Goal: Task Accomplishment & Management: Use online tool/utility

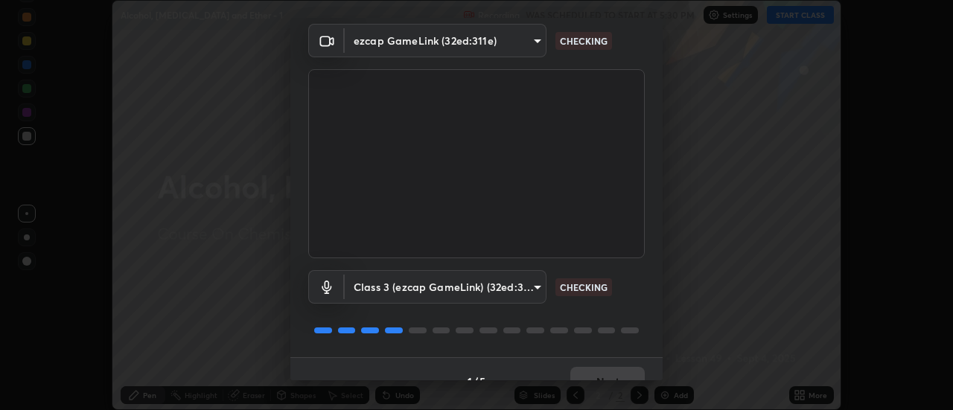
scroll to position [78, 0]
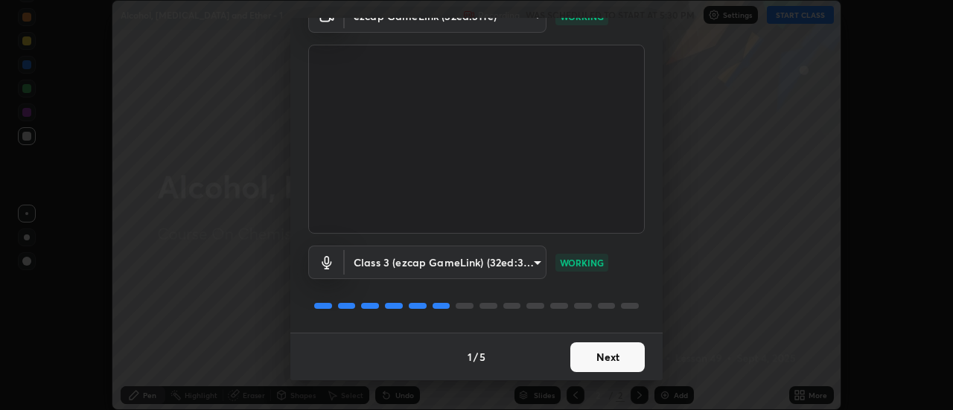
click at [616, 363] on button "Next" at bounding box center [607, 357] width 74 height 30
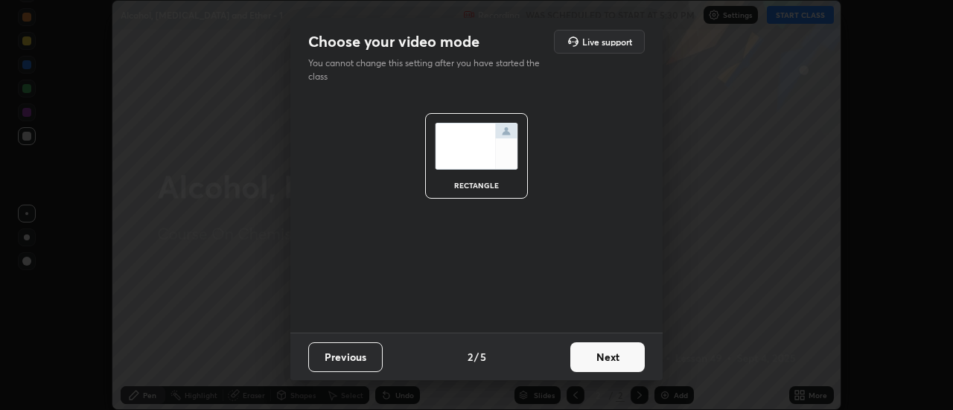
click at [622, 357] on button "Next" at bounding box center [607, 357] width 74 height 30
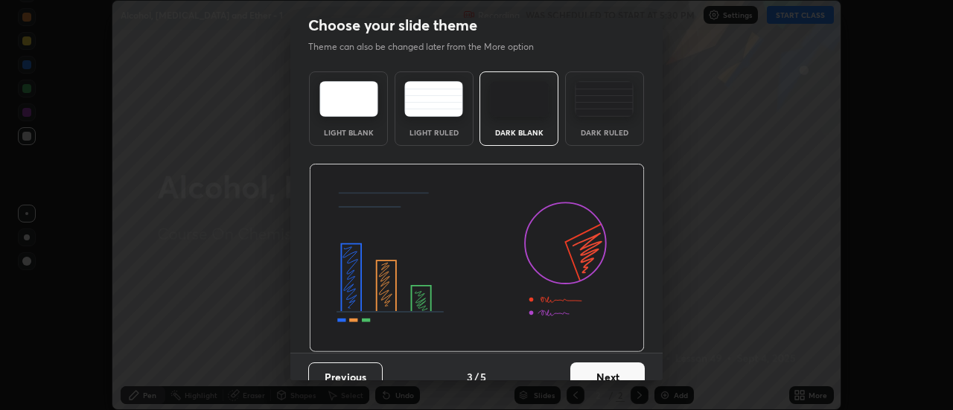
scroll to position [36, 0]
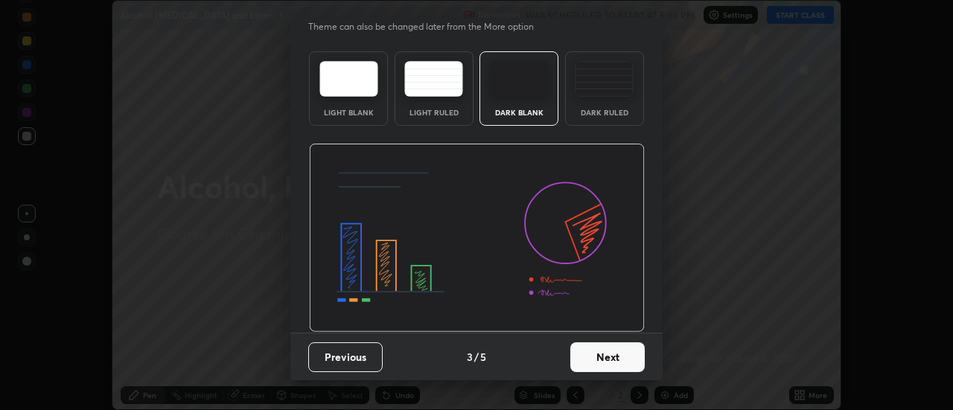
click at [621, 364] on button "Next" at bounding box center [607, 357] width 74 height 30
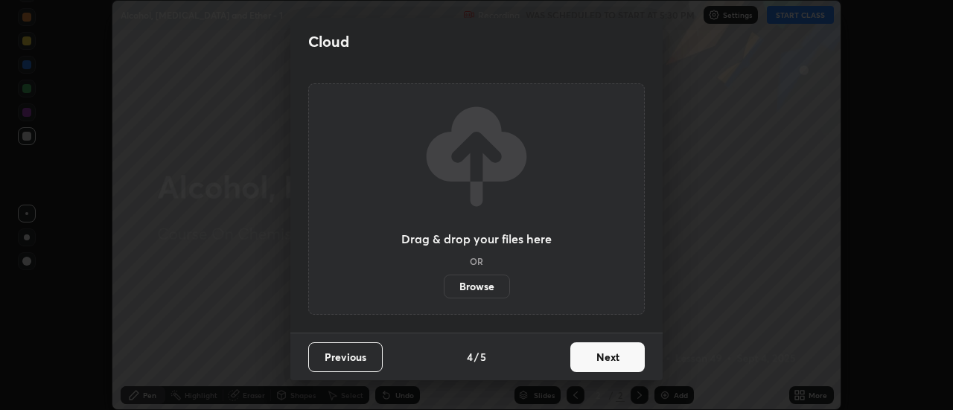
click at [618, 362] on button "Next" at bounding box center [607, 357] width 74 height 30
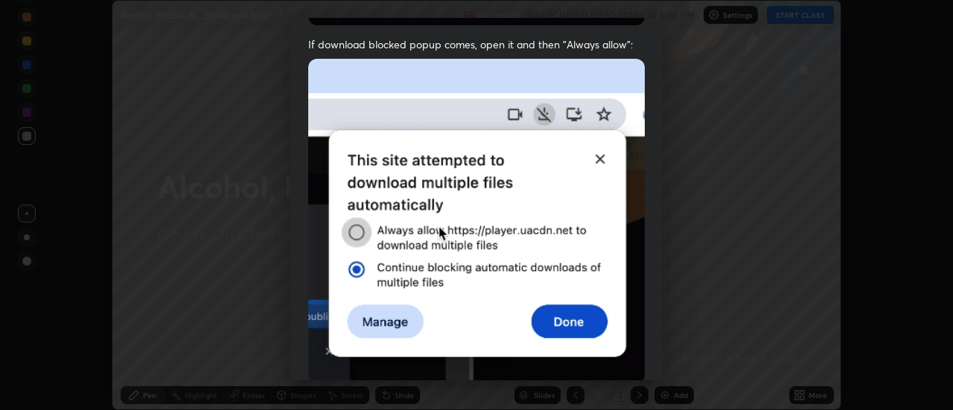
scroll to position [338, 0]
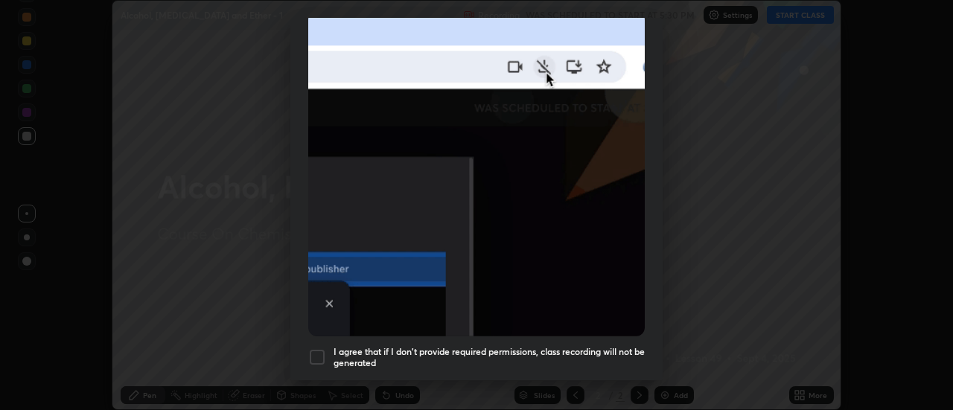
click at [323, 348] on div at bounding box center [317, 357] width 18 height 18
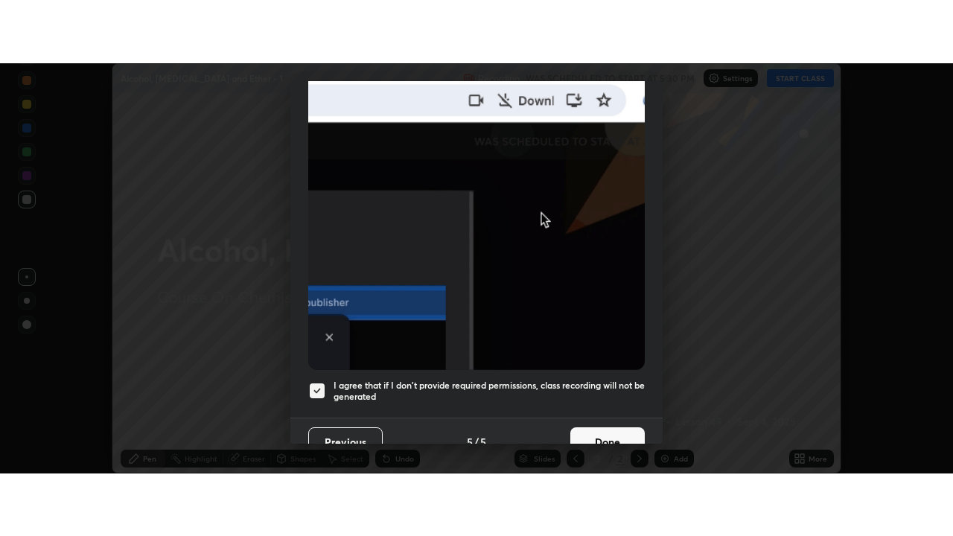
scroll to position [382, 0]
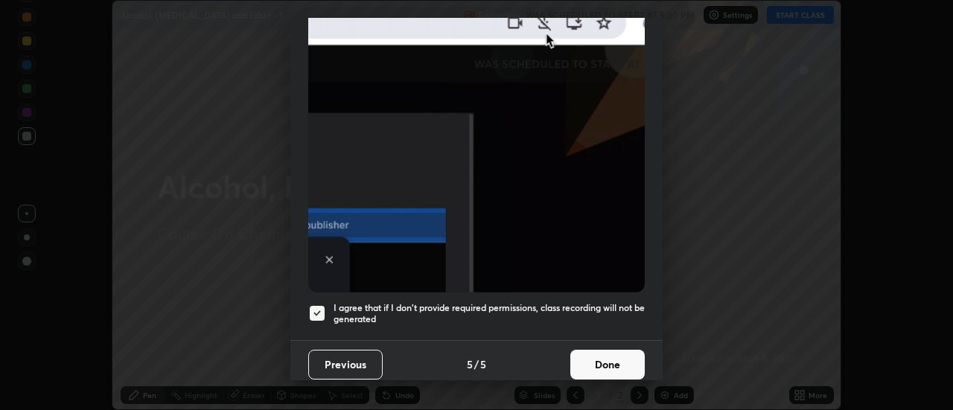
click at [625, 362] on button "Done" at bounding box center [607, 365] width 74 height 30
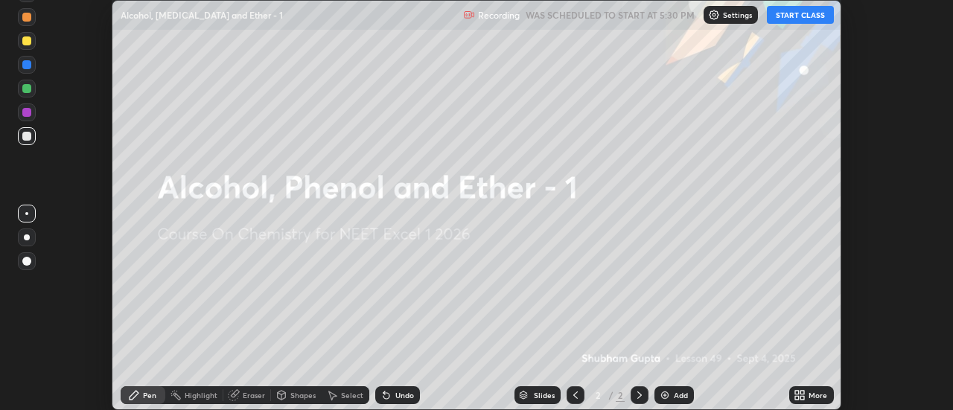
click at [785, 13] on button "START CLASS" at bounding box center [800, 15] width 67 height 18
click at [666, 392] on img at bounding box center [665, 395] width 12 height 12
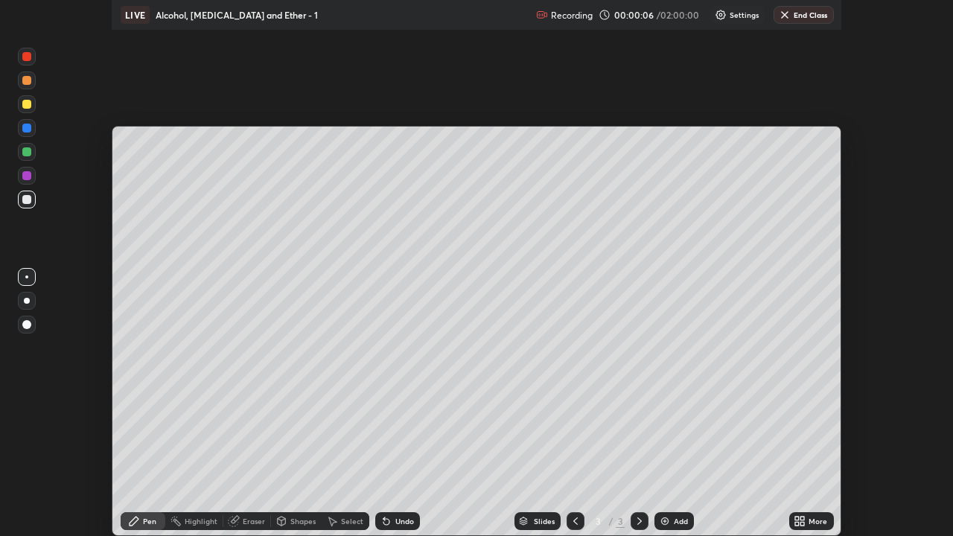
scroll to position [536, 953]
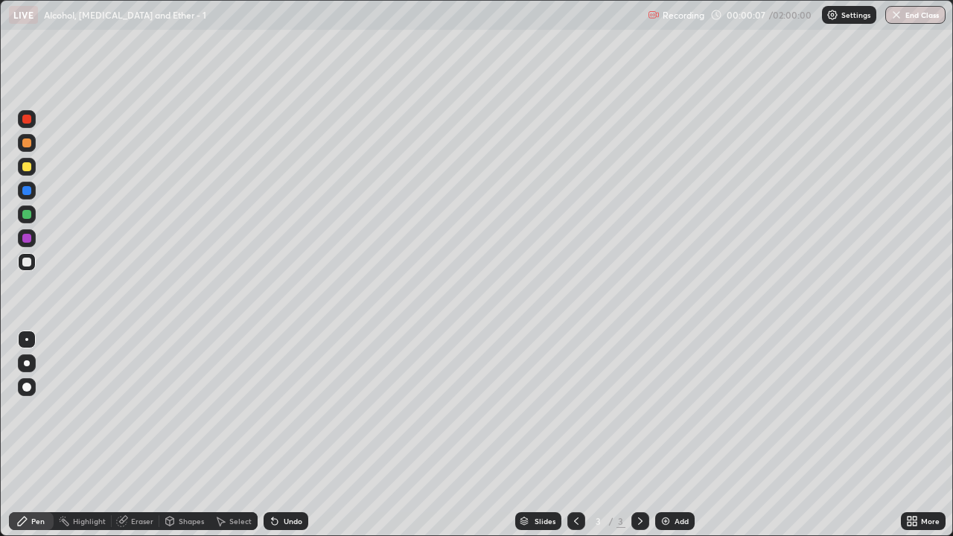
click at [27, 363] on div at bounding box center [27, 363] width 6 height 6
click at [26, 172] on div at bounding box center [27, 167] width 18 height 18
click at [26, 217] on div at bounding box center [26, 214] width 9 height 9
click at [27, 193] on div at bounding box center [26, 190] width 9 height 9
click at [28, 262] on div at bounding box center [26, 262] width 9 height 9
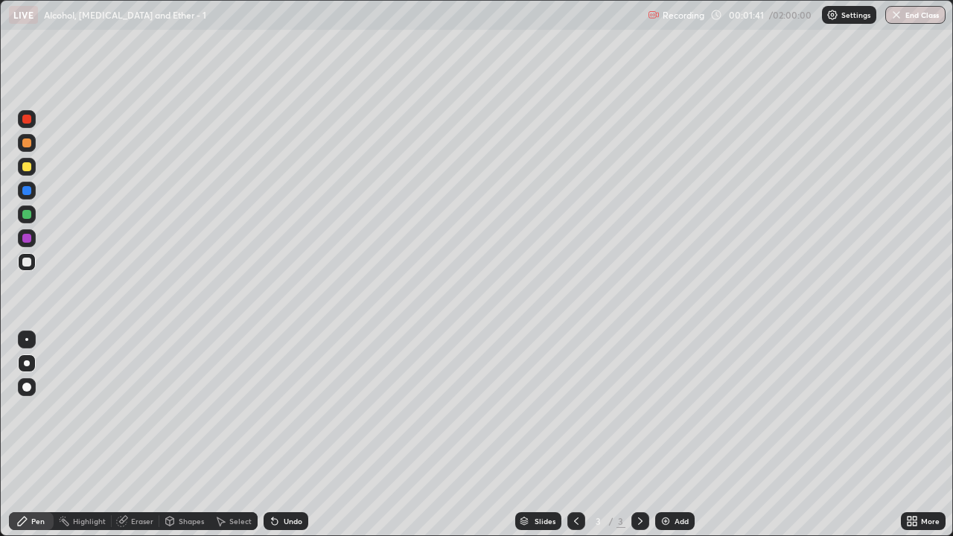
click at [671, 409] on div "Add" at bounding box center [674, 521] width 39 height 18
click at [27, 264] on div at bounding box center [26, 262] width 9 height 9
click at [27, 167] on div at bounding box center [26, 166] width 9 height 9
click at [30, 266] on div at bounding box center [27, 262] width 18 height 18
click at [28, 167] on div at bounding box center [26, 166] width 9 height 9
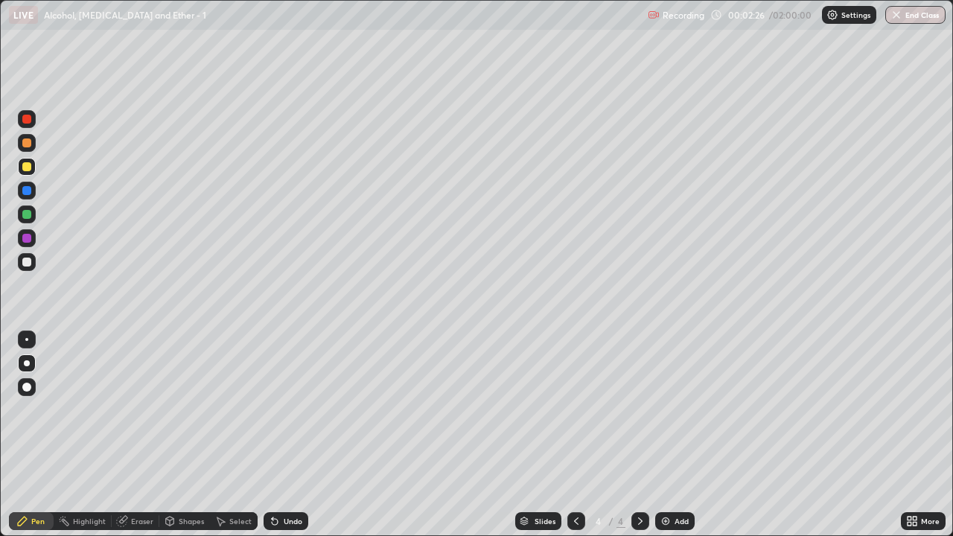
click at [27, 261] on div at bounding box center [26, 262] width 9 height 9
click at [32, 167] on div at bounding box center [27, 167] width 18 height 18
click at [291, 409] on div "Undo" at bounding box center [293, 520] width 19 height 7
click at [28, 217] on div at bounding box center [26, 214] width 9 height 9
click at [23, 167] on div at bounding box center [26, 166] width 9 height 9
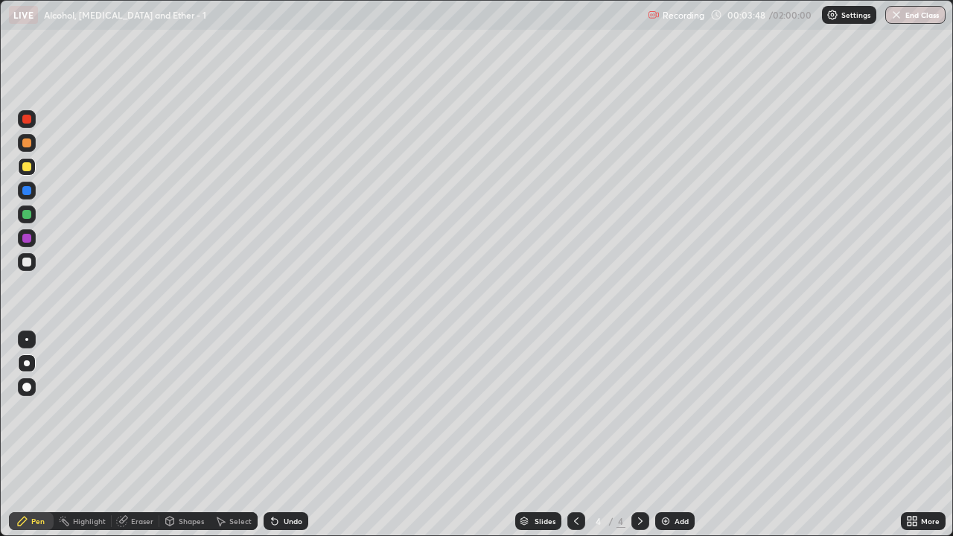
click at [30, 264] on div at bounding box center [26, 262] width 9 height 9
click at [25, 240] on div at bounding box center [26, 238] width 9 height 9
click at [23, 260] on div at bounding box center [26, 262] width 9 height 9
click at [30, 214] on div at bounding box center [26, 214] width 9 height 9
click at [28, 142] on div at bounding box center [26, 142] width 9 height 9
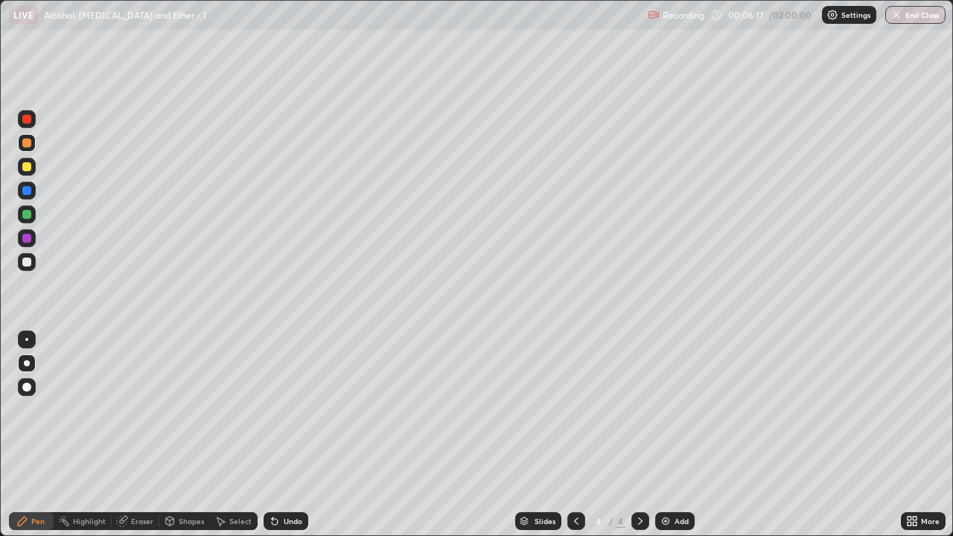
click at [573, 409] on icon at bounding box center [576, 521] width 12 height 12
click at [639, 409] on icon at bounding box center [640, 521] width 12 height 12
click at [28, 214] on div at bounding box center [26, 214] width 9 height 9
click at [31, 215] on div at bounding box center [26, 214] width 9 height 9
click at [31, 192] on div at bounding box center [26, 190] width 9 height 9
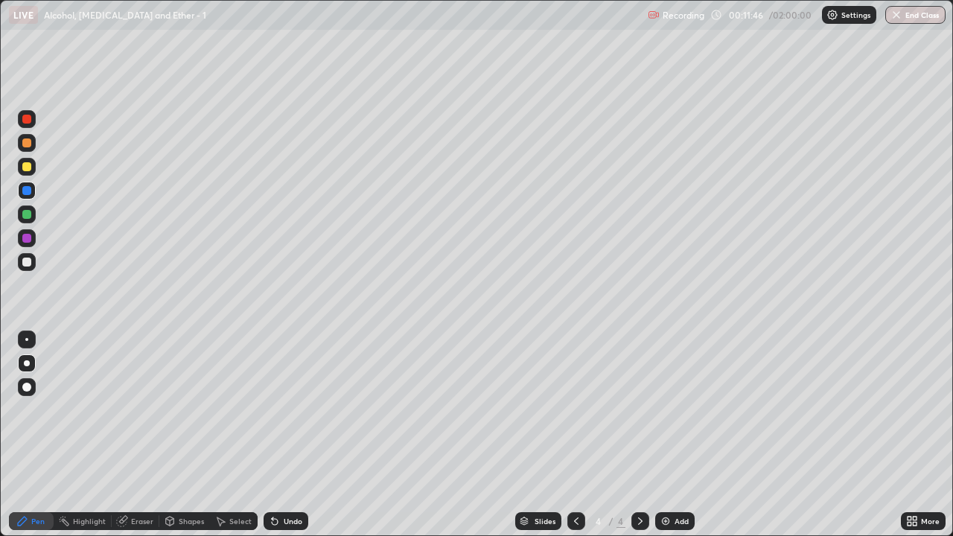
click at [670, 409] on div "Add" at bounding box center [674, 521] width 39 height 18
click at [195, 409] on div "Shapes" at bounding box center [184, 521] width 51 height 18
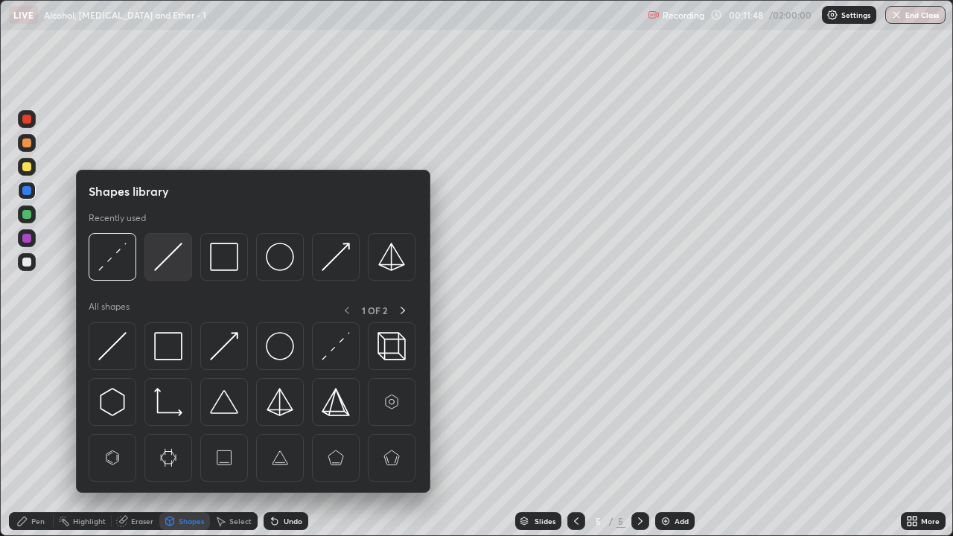
click at [167, 266] on img at bounding box center [168, 257] width 28 height 28
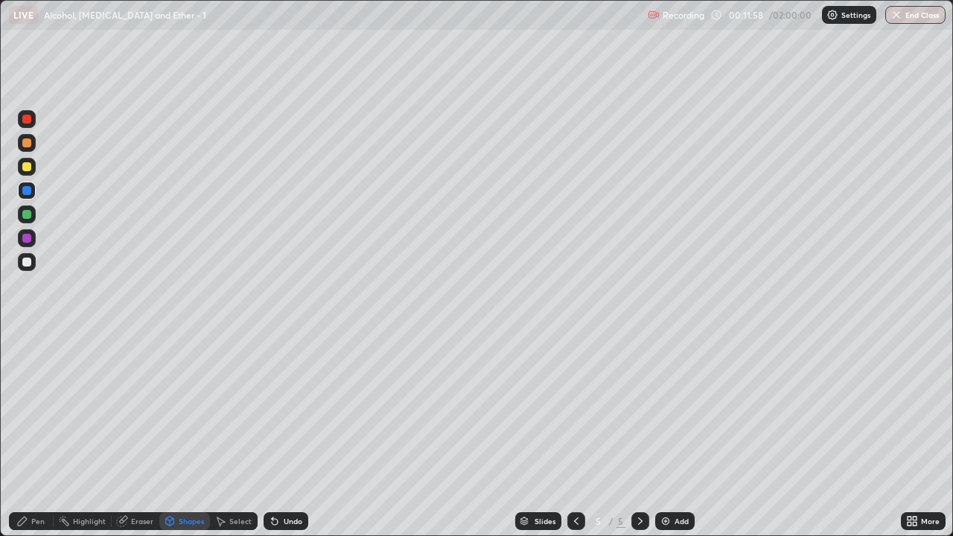
click at [24, 265] on div at bounding box center [26, 262] width 9 height 9
click at [25, 265] on div at bounding box center [26, 262] width 9 height 9
click at [40, 409] on div "Pen" at bounding box center [37, 520] width 13 height 7
click at [26, 264] on div at bounding box center [26, 262] width 9 height 9
click at [280, 409] on div "Undo" at bounding box center [286, 521] width 45 height 18
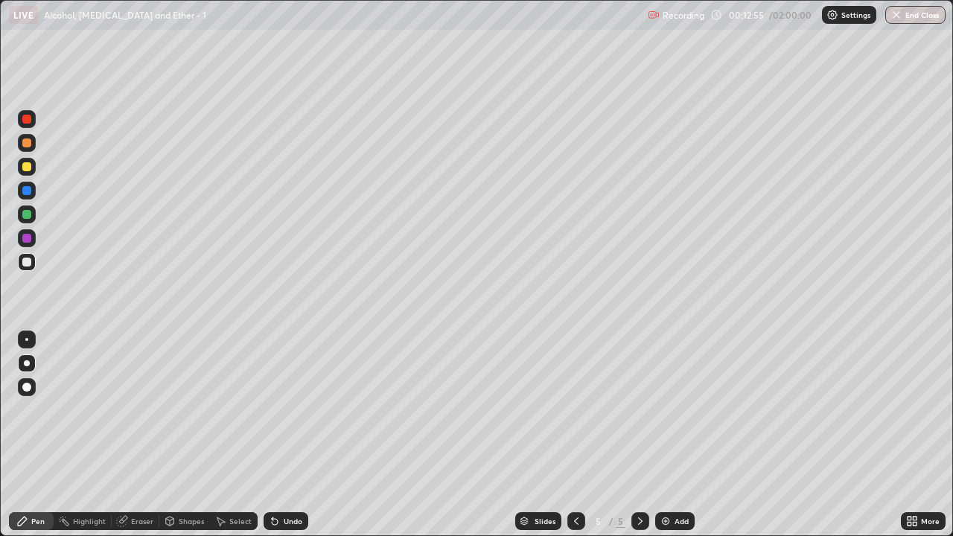
click at [25, 170] on div at bounding box center [26, 166] width 9 height 9
click at [272, 409] on icon at bounding box center [275, 522] width 6 height 6
click at [279, 409] on div "Undo" at bounding box center [286, 521] width 45 height 18
click at [277, 409] on icon at bounding box center [275, 521] width 12 height 12
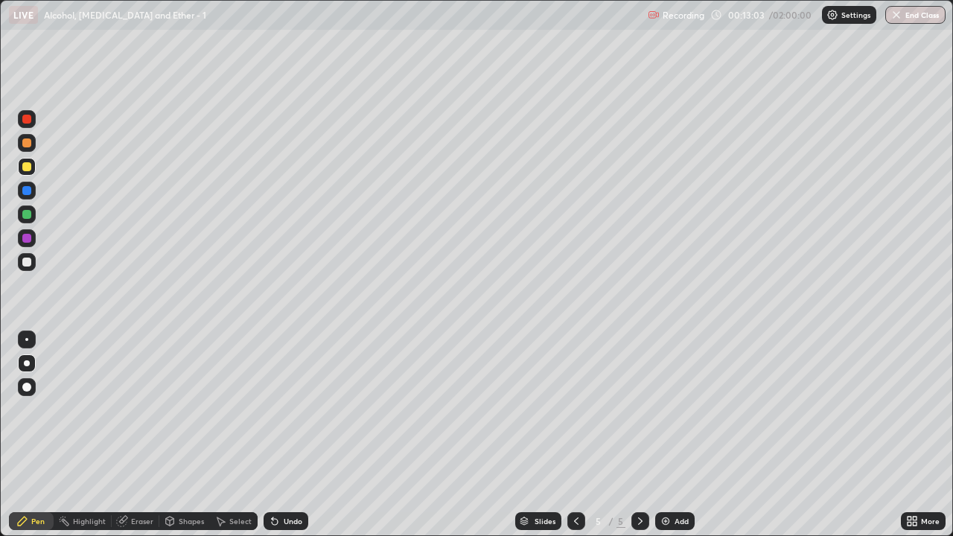
click at [275, 409] on icon at bounding box center [275, 521] width 12 height 12
click at [286, 409] on div "Undo" at bounding box center [286, 521] width 45 height 18
click at [19, 147] on div at bounding box center [27, 143] width 18 height 18
click at [28, 260] on div at bounding box center [26, 262] width 9 height 9
click at [26, 217] on div at bounding box center [26, 214] width 9 height 9
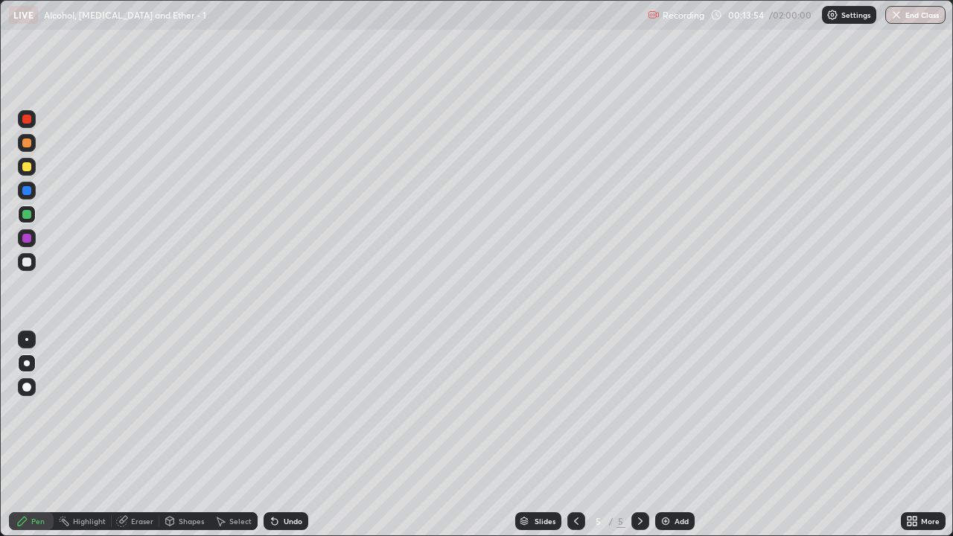
click at [28, 149] on div at bounding box center [27, 143] width 18 height 18
click at [28, 265] on div at bounding box center [26, 262] width 9 height 9
click at [29, 170] on div at bounding box center [26, 166] width 9 height 9
click at [27, 263] on div at bounding box center [26, 262] width 9 height 9
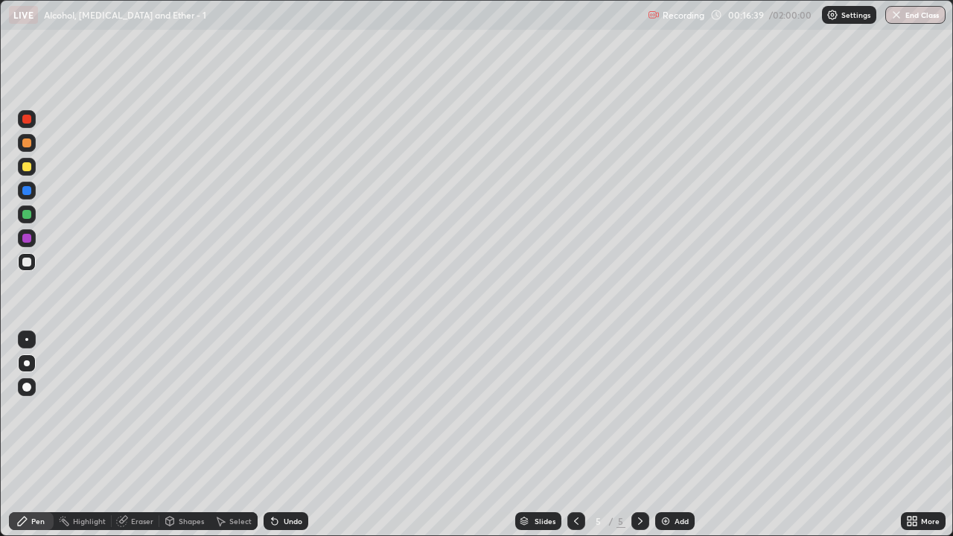
click at [290, 409] on div "Undo" at bounding box center [293, 520] width 19 height 7
click at [301, 409] on div "Undo" at bounding box center [286, 521] width 45 height 18
click at [303, 409] on div "Undo" at bounding box center [286, 521] width 45 height 18
click at [300, 409] on div "Undo" at bounding box center [286, 521] width 45 height 18
click at [294, 409] on div "Undo" at bounding box center [286, 521] width 45 height 18
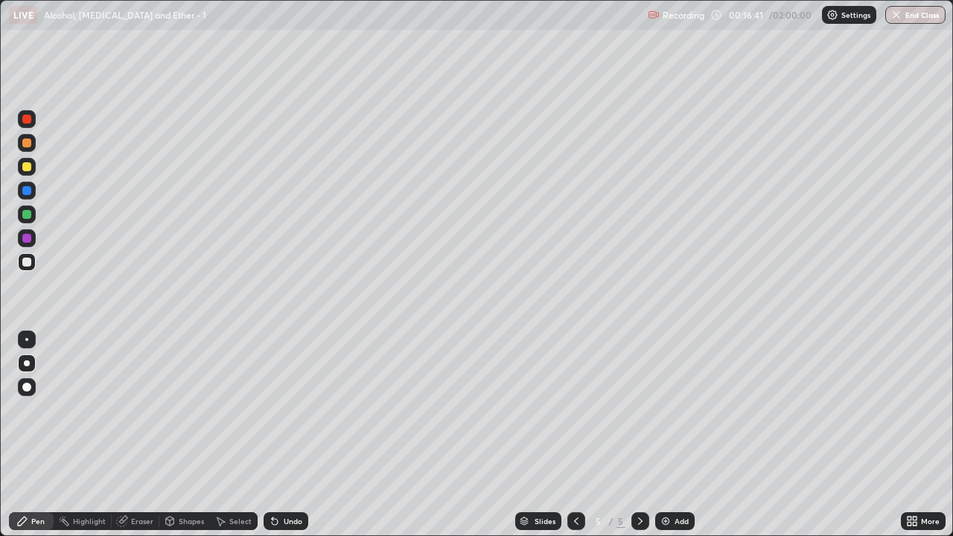
click at [293, 409] on div "Undo" at bounding box center [286, 521] width 45 height 18
click at [294, 409] on div "Undo" at bounding box center [286, 521] width 45 height 18
click at [295, 409] on div "Undo" at bounding box center [286, 521] width 45 height 18
click at [28, 217] on div at bounding box center [26, 214] width 9 height 9
click at [25, 266] on div at bounding box center [26, 262] width 9 height 9
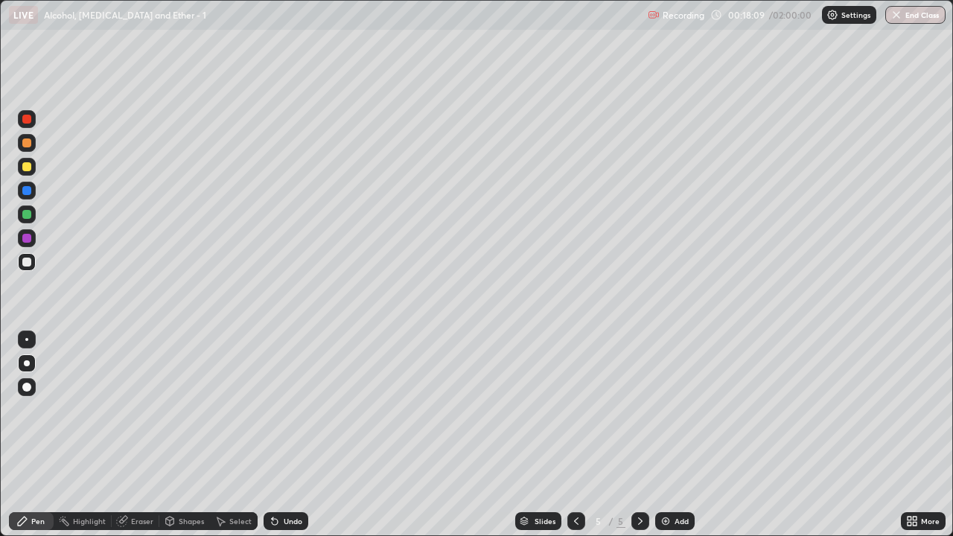
click at [25, 214] on div at bounding box center [26, 214] width 9 height 9
click at [27, 169] on div at bounding box center [26, 166] width 9 height 9
click at [665, 409] on img at bounding box center [666, 521] width 12 height 12
click at [33, 264] on div at bounding box center [27, 262] width 18 height 18
click at [272, 409] on icon at bounding box center [275, 522] width 6 height 6
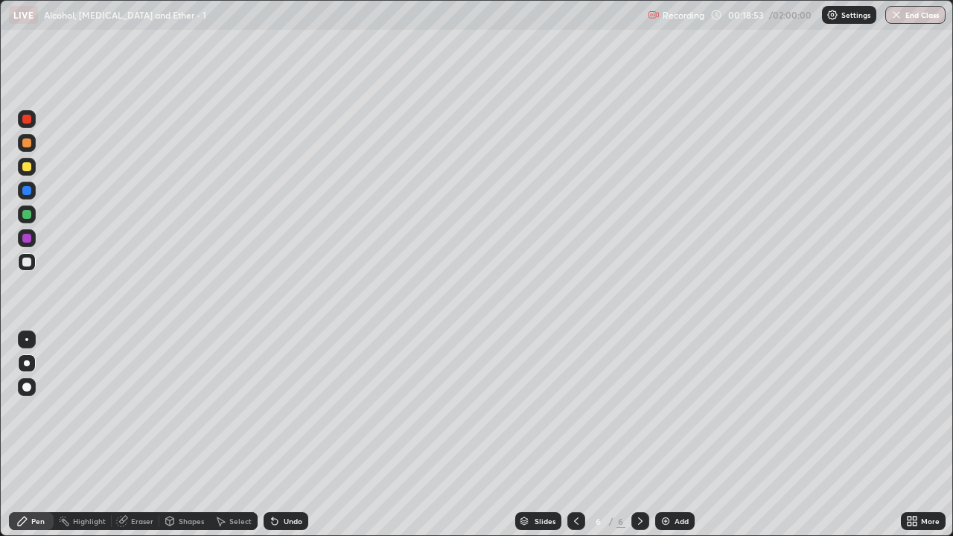
click at [280, 409] on div "Undo" at bounding box center [286, 521] width 45 height 18
click at [286, 409] on div "Undo" at bounding box center [293, 520] width 19 height 7
click at [25, 214] on div at bounding box center [26, 214] width 9 height 9
click at [289, 409] on div "Undo" at bounding box center [293, 520] width 19 height 7
click at [179, 409] on div "Shapes" at bounding box center [191, 520] width 25 height 7
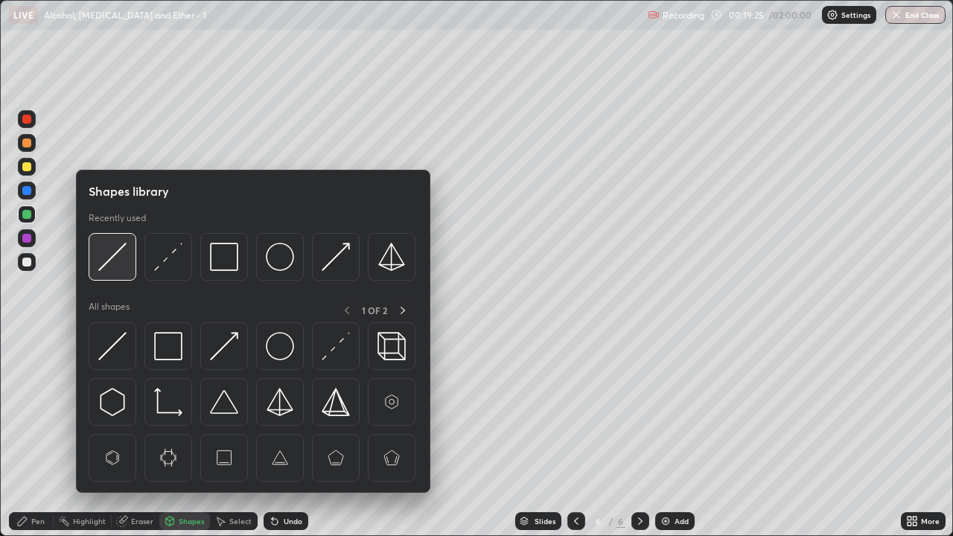
click at [128, 266] on div at bounding box center [113, 257] width 48 height 48
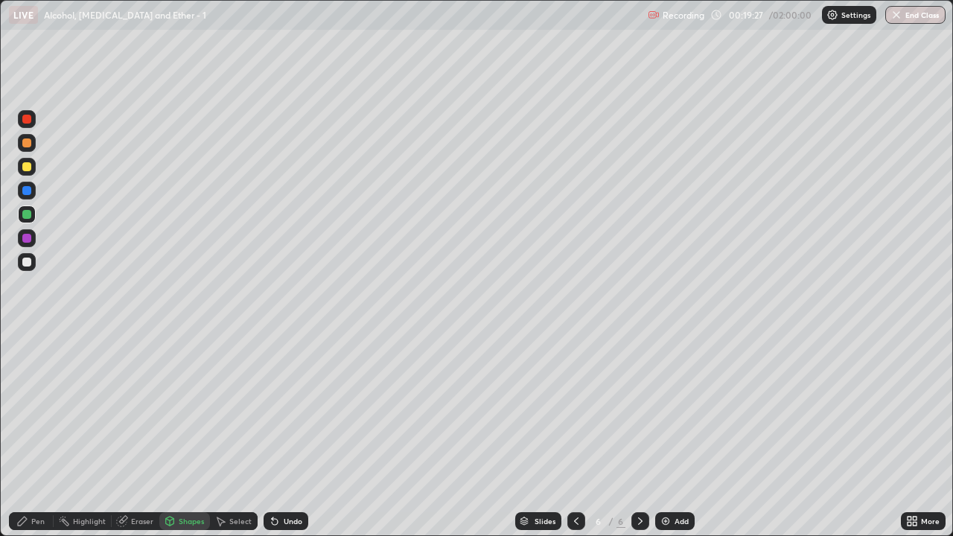
click at [34, 409] on div "Pen" at bounding box center [31, 521] width 45 height 18
click at [28, 262] on div at bounding box center [26, 262] width 9 height 9
click at [28, 169] on div at bounding box center [26, 166] width 9 height 9
click at [575, 409] on icon at bounding box center [576, 521] width 12 height 12
click at [293, 409] on div "Undo" at bounding box center [286, 521] width 45 height 18
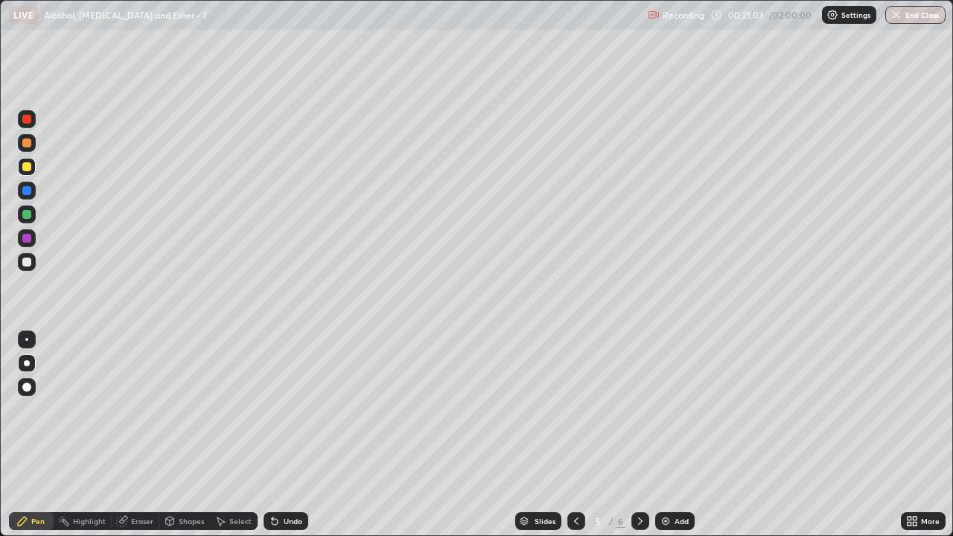
click at [292, 409] on div "Undo" at bounding box center [293, 520] width 19 height 7
click at [27, 174] on div at bounding box center [27, 167] width 18 height 18
click at [27, 261] on div at bounding box center [26, 262] width 9 height 9
click at [287, 409] on div "Undo" at bounding box center [286, 521] width 45 height 18
click at [645, 409] on div at bounding box center [640, 521] width 18 height 18
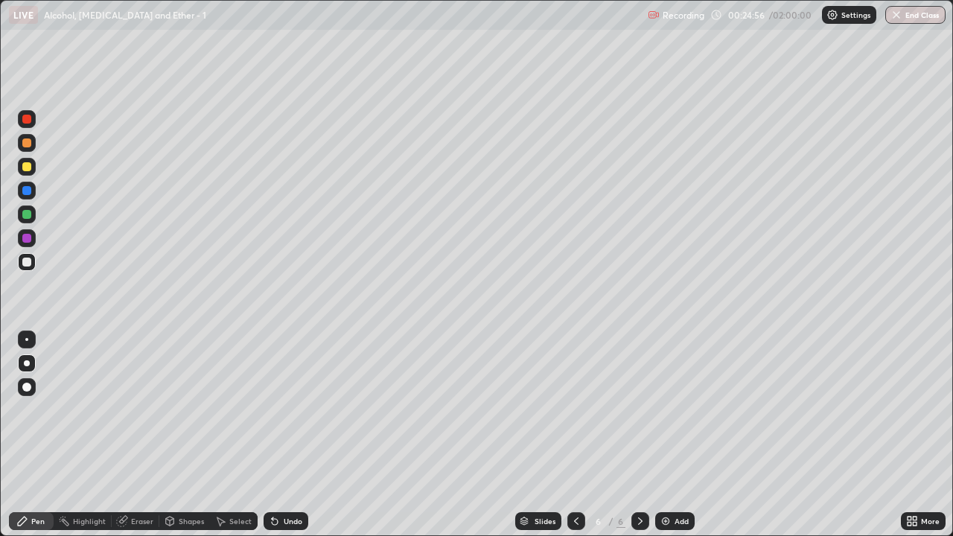
click at [672, 409] on div "Add" at bounding box center [674, 521] width 39 height 18
click at [26, 263] on div at bounding box center [26, 262] width 9 height 9
click at [284, 409] on div "Undo" at bounding box center [293, 520] width 19 height 7
click at [278, 409] on icon at bounding box center [275, 521] width 12 height 12
click at [25, 172] on div at bounding box center [27, 167] width 18 height 18
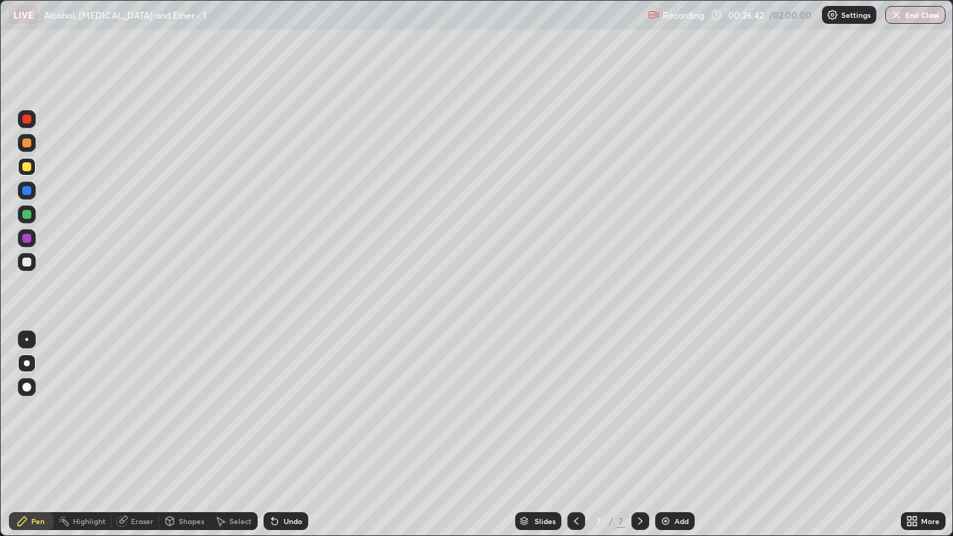
click at [23, 265] on div at bounding box center [26, 262] width 9 height 9
click at [28, 213] on div at bounding box center [26, 214] width 9 height 9
click at [28, 265] on div at bounding box center [26, 262] width 9 height 9
click at [23, 214] on div at bounding box center [26, 214] width 9 height 9
click at [25, 144] on div at bounding box center [26, 142] width 9 height 9
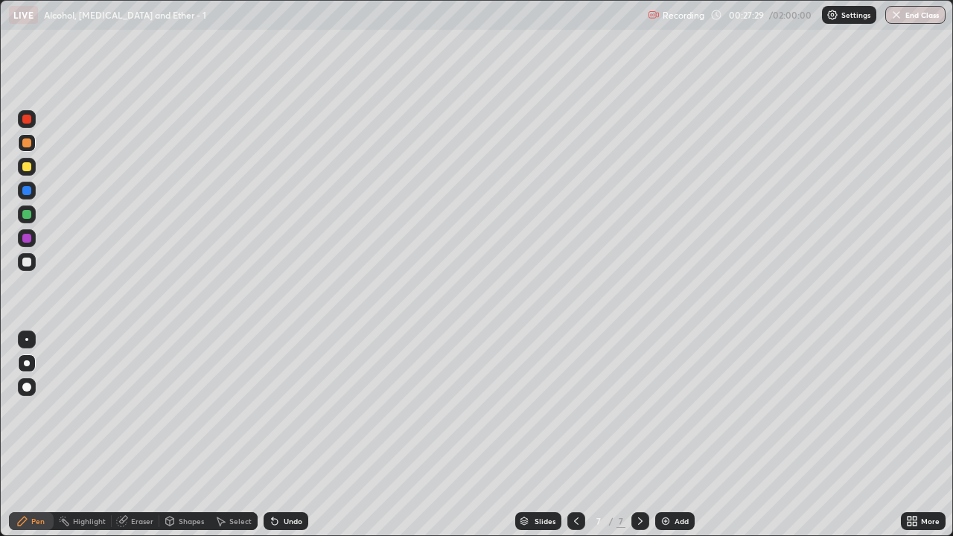
click at [27, 123] on div at bounding box center [26, 119] width 9 height 9
click at [28, 261] on div at bounding box center [26, 262] width 9 height 9
click at [28, 191] on div at bounding box center [26, 190] width 9 height 9
click at [28, 260] on div at bounding box center [26, 262] width 9 height 9
click at [28, 188] on div at bounding box center [26, 190] width 9 height 9
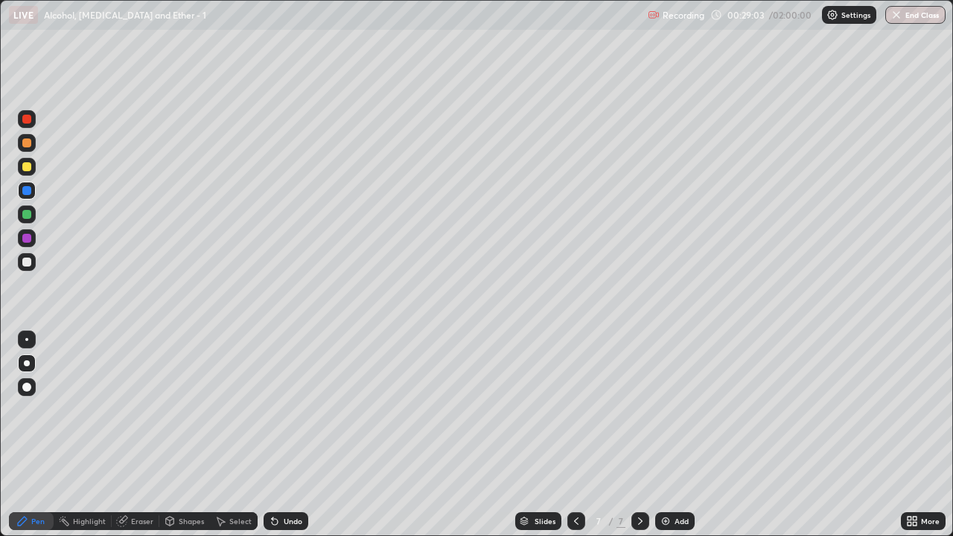
click at [269, 409] on icon at bounding box center [275, 521] width 12 height 12
click at [26, 261] on div at bounding box center [26, 262] width 9 height 9
click at [26, 215] on div at bounding box center [26, 214] width 9 height 9
click at [21, 148] on div at bounding box center [27, 143] width 18 height 18
click at [28, 145] on div at bounding box center [26, 142] width 9 height 9
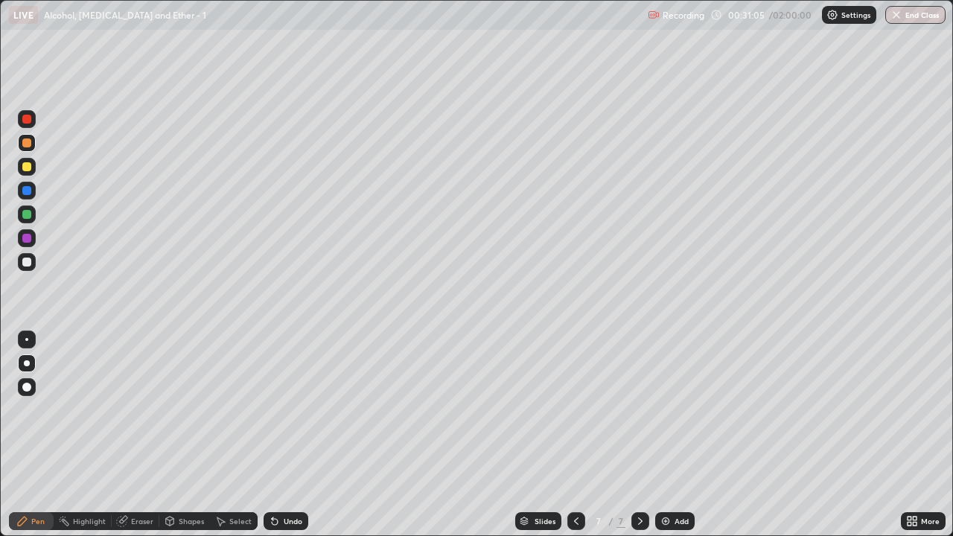
click at [27, 240] on div at bounding box center [26, 238] width 9 height 9
click at [678, 409] on div "Add" at bounding box center [681, 520] width 14 height 7
click at [29, 169] on div at bounding box center [26, 166] width 9 height 9
click at [30, 173] on div at bounding box center [27, 167] width 18 height 18
click at [27, 217] on div at bounding box center [26, 214] width 9 height 9
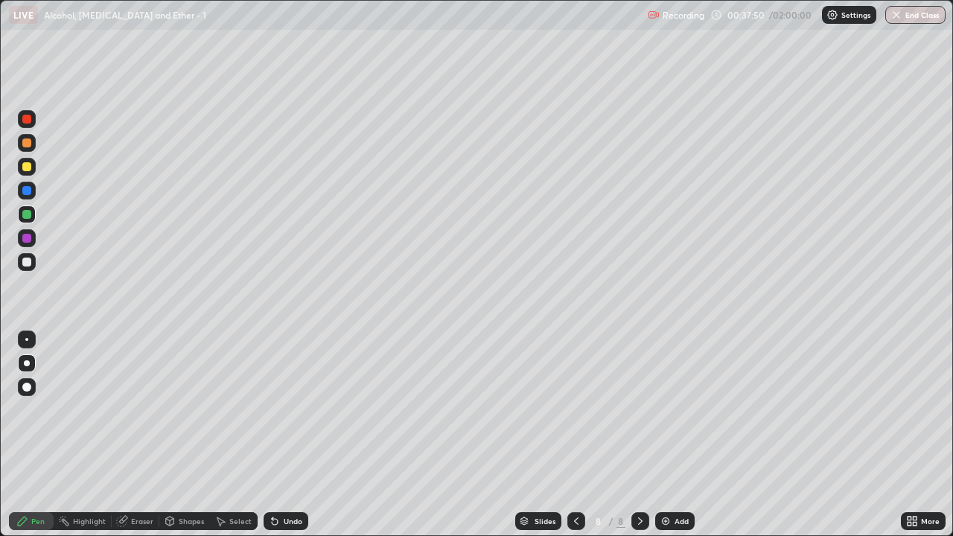
click at [177, 409] on div "Shapes" at bounding box center [184, 521] width 51 height 18
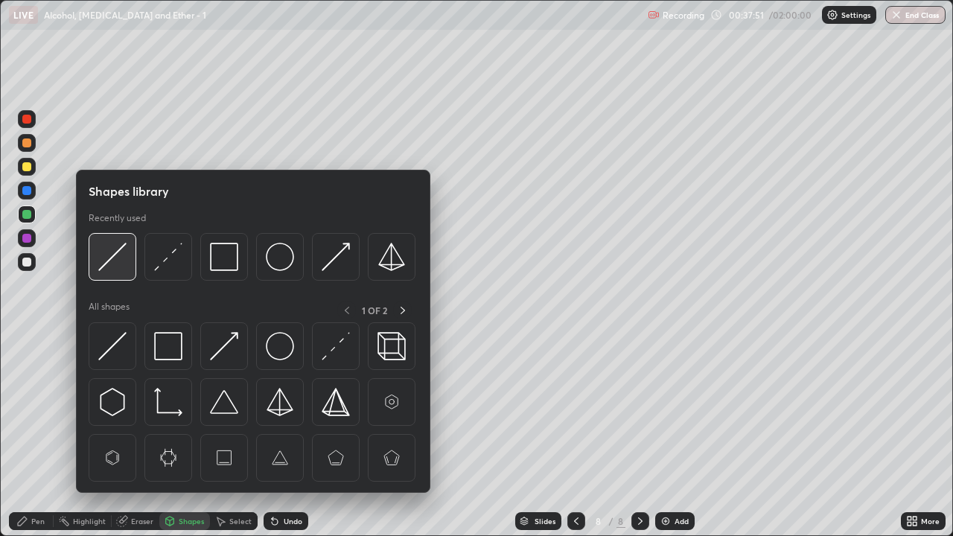
click at [119, 262] on img at bounding box center [112, 257] width 28 height 28
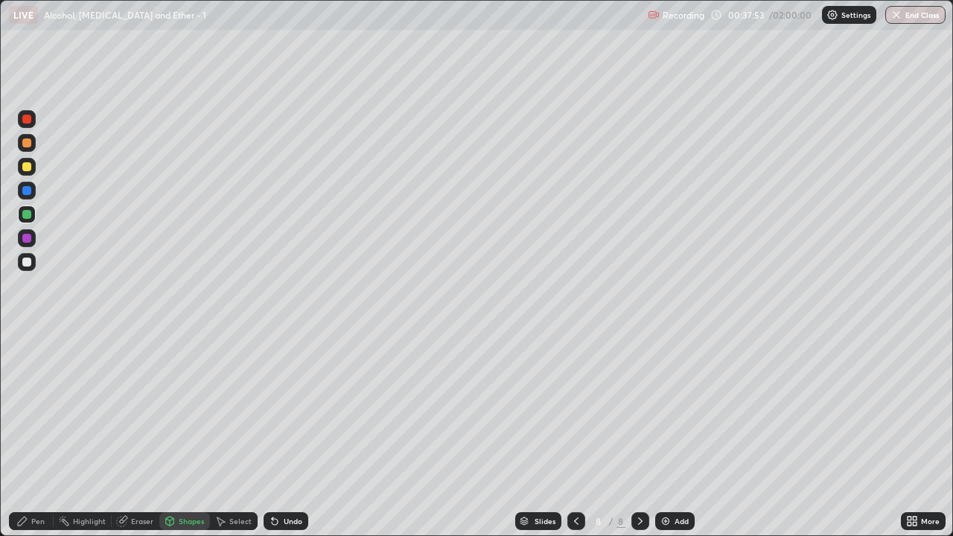
click at [278, 409] on icon at bounding box center [275, 521] width 12 height 12
click at [25, 259] on div at bounding box center [26, 262] width 9 height 9
click at [28, 266] on div at bounding box center [26, 262] width 9 height 9
click at [33, 409] on div "Pen" at bounding box center [37, 520] width 13 height 7
click at [272, 409] on icon at bounding box center [275, 522] width 6 height 6
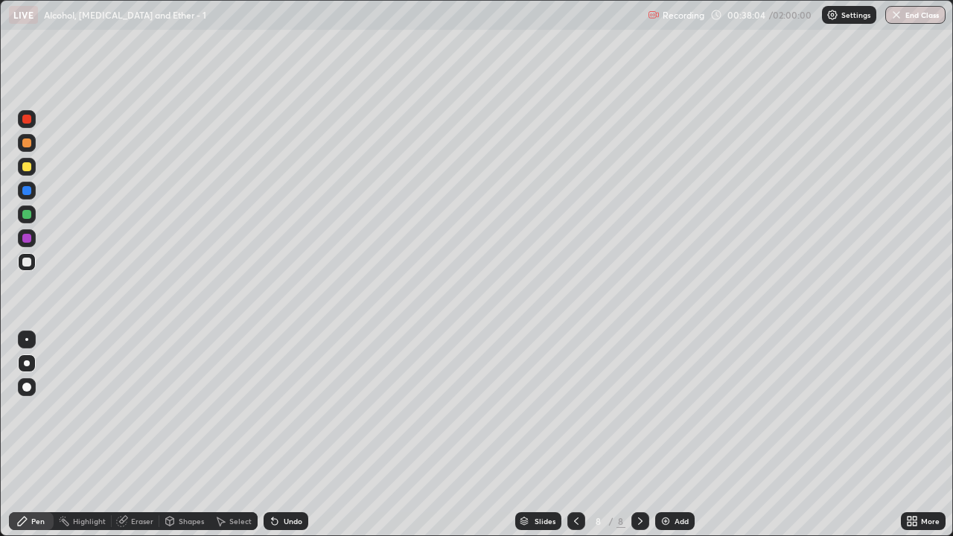
click at [278, 409] on div "Undo" at bounding box center [286, 521] width 45 height 18
click at [27, 148] on div at bounding box center [27, 143] width 18 height 18
click at [284, 409] on div "Undo" at bounding box center [293, 520] width 19 height 7
click at [299, 409] on div "Undo" at bounding box center [293, 520] width 19 height 7
click at [291, 409] on div "Undo" at bounding box center [293, 520] width 19 height 7
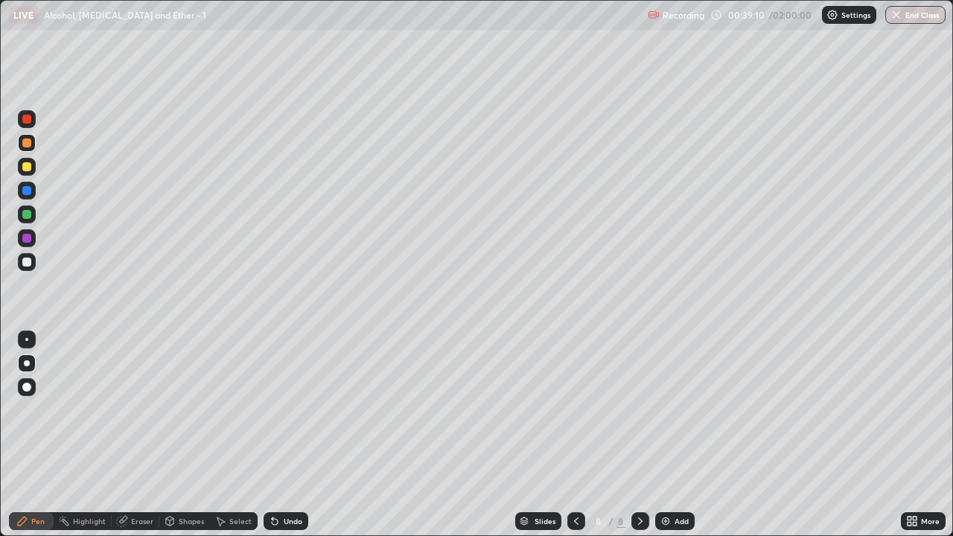
click at [287, 409] on div "Undo" at bounding box center [293, 520] width 19 height 7
click at [292, 409] on div "Undo" at bounding box center [293, 520] width 19 height 7
click at [22, 216] on div at bounding box center [26, 214] width 9 height 9
click at [28, 242] on div at bounding box center [26, 238] width 9 height 9
click at [33, 264] on div at bounding box center [27, 262] width 18 height 18
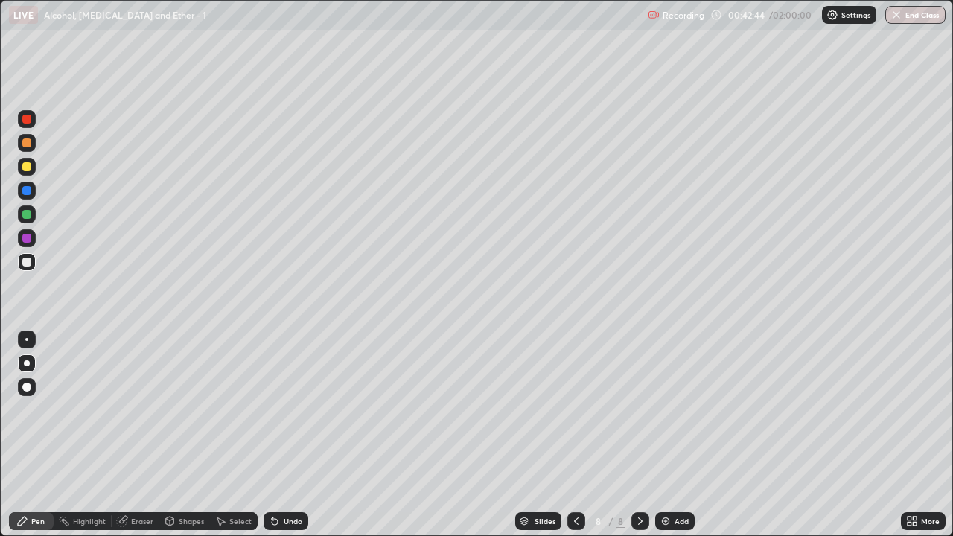
click at [28, 168] on div at bounding box center [26, 166] width 9 height 9
click at [669, 409] on img at bounding box center [666, 521] width 12 height 12
click at [28, 262] on div at bounding box center [26, 262] width 9 height 9
click at [28, 214] on div at bounding box center [26, 214] width 9 height 9
click at [31, 167] on div at bounding box center [26, 166] width 9 height 9
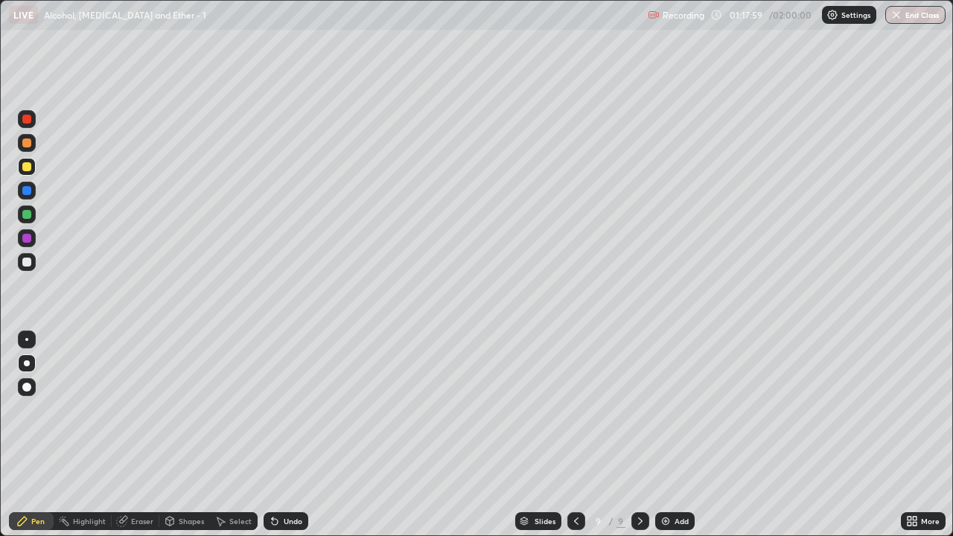
click at [28, 151] on div at bounding box center [27, 143] width 18 height 18
click at [28, 141] on div at bounding box center [26, 142] width 9 height 9
click at [283, 409] on div "Undo" at bounding box center [286, 521] width 45 height 18
click at [274, 409] on icon at bounding box center [275, 522] width 6 height 6
click at [277, 409] on icon at bounding box center [275, 521] width 12 height 12
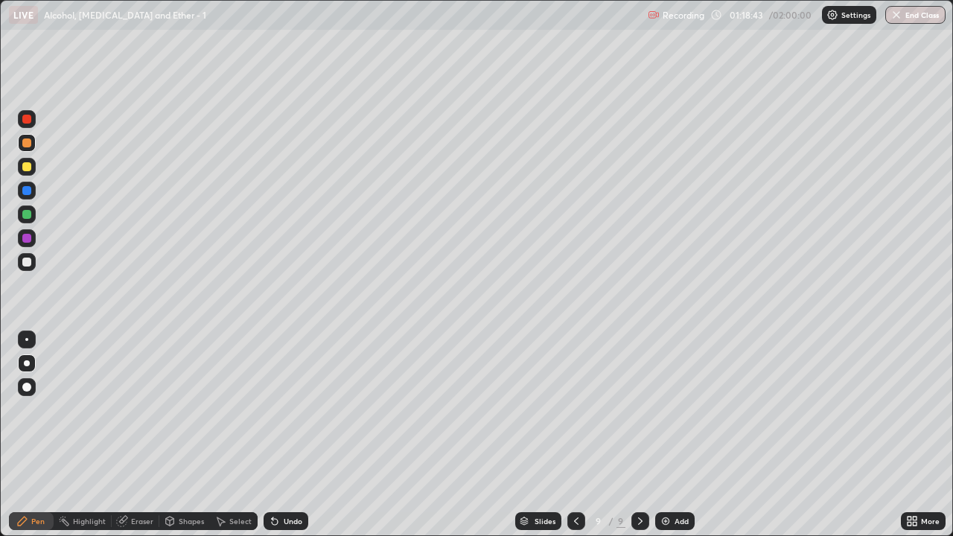
click at [274, 409] on icon at bounding box center [275, 522] width 6 height 6
click at [290, 409] on div "Undo" at bounding box center [293, 520] width 19 height 7
click at [287, 409] on div "Undo" at bounding box center [293, 520] width 19 height 7
click at [28, 237] on div at bounding box center [26, 238] width 9 height 9
click at [144, 409] on div "Eraser" at bounding box center [142, 520] width 22 height 7
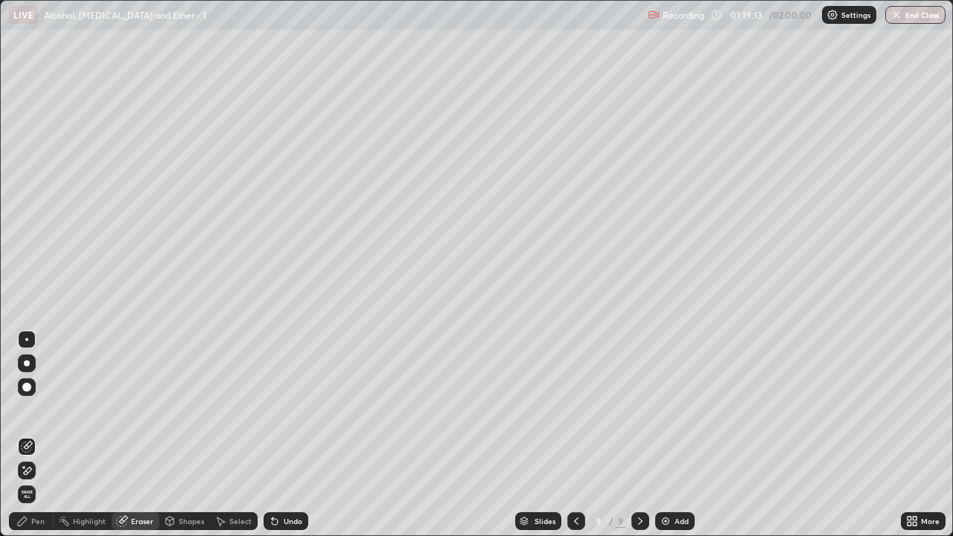
click at [39, 409] on div "Pen" at bounding box center [37, 520] width 13 height 7
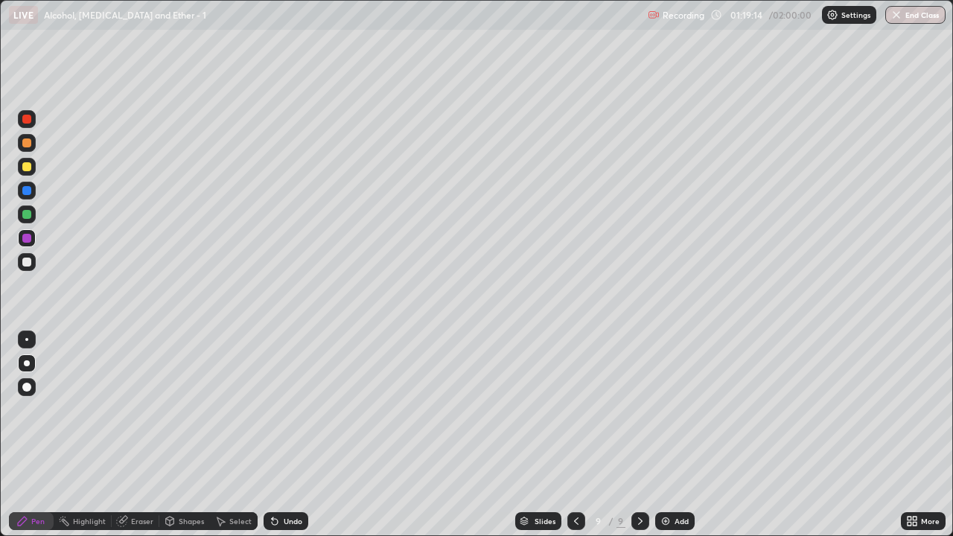
click at [33, 168] on div at bounding box center [27, 167] width 18 height 18
click at [272, 409] on icon at bounding box center [275, 522] width 6 height 6
click at [274, 409] on icon at bounding box center [275, 522] width 6 height 6
click at [277, 409] on icon at bounding box center [275, 521] width 12 height 12
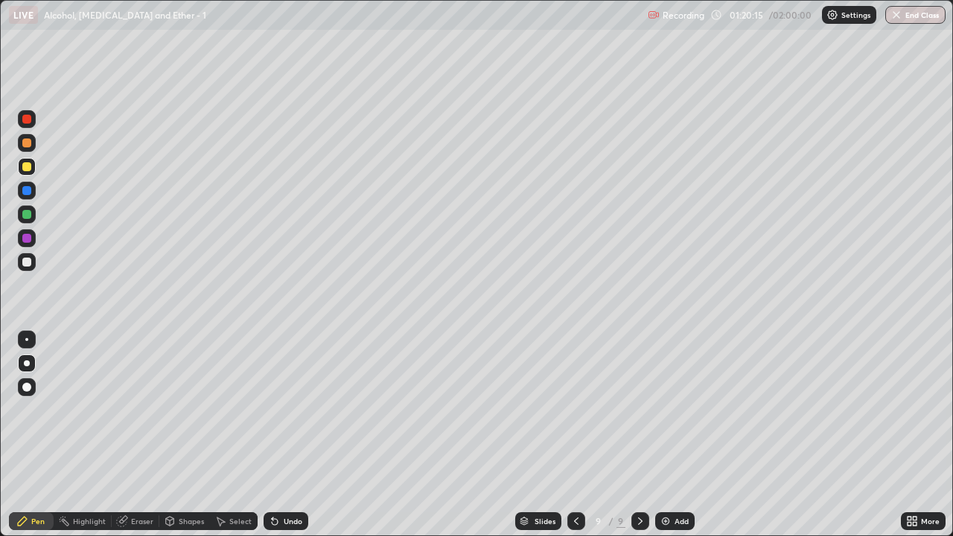
click at [277, 409] on icon at bounding box center [275, 521] width 12 height 12
click at [678, 409] on div "Add" at bounding box center [681, 520] width 14 height 7
click at [32, 269] on div at bounding box center [27, 262] width 18 height 18
click at [32, 168] on div at bounding box center [27, 167] width 18 height 18
click at [28, 167] on div at bounding box center [26, 166] width 9 height 9
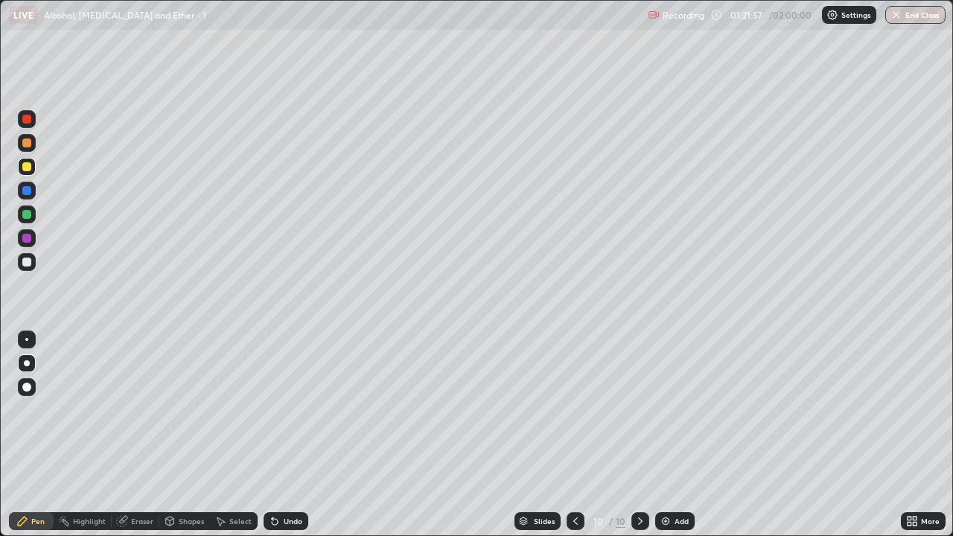
click at [28, 167] on div at bounding box center [26, 166] width 9 height 9
click at [293, 409] on div "Undo" at bounding box center [293, 520] width 19 height 7
click at [288, 409] on div "Undo" at bounding box center [293, 520] width 19 height 7
click at [27, 263] on div at bounding box center [26, 262] width 9 height 9
click at [29, 262] on div at bounding box center [26, 262] width 9 height 9
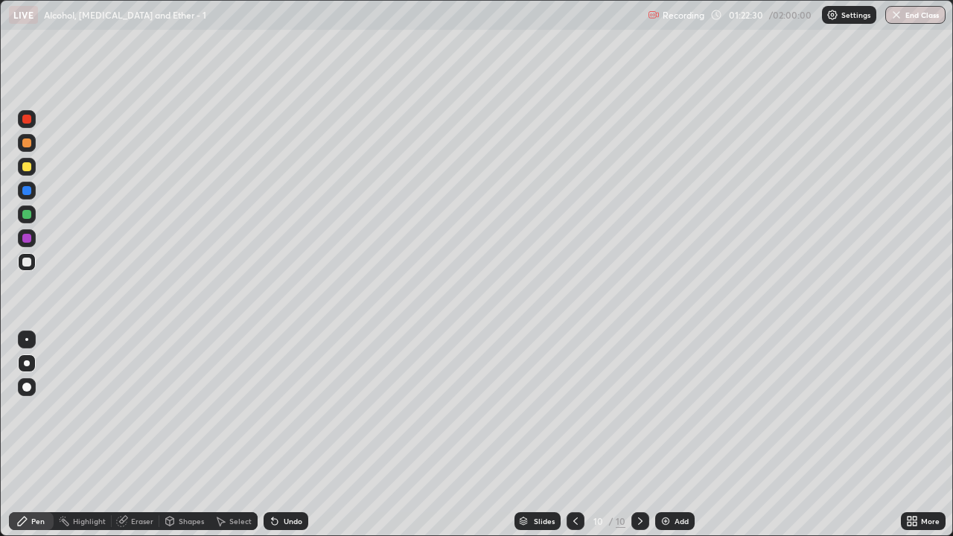
click at [23, 170] on div at bounding box center [26, 166] width 9 height 9
click at [28, 144] on div at bounding box center [26, 142] width 9 height 9
click at [28, 264] on div at bounding box center [26, 262] width 9 height 9
click at [138, 409] on div "Eraser" at bounding box center [142, 520] width 22 height 7
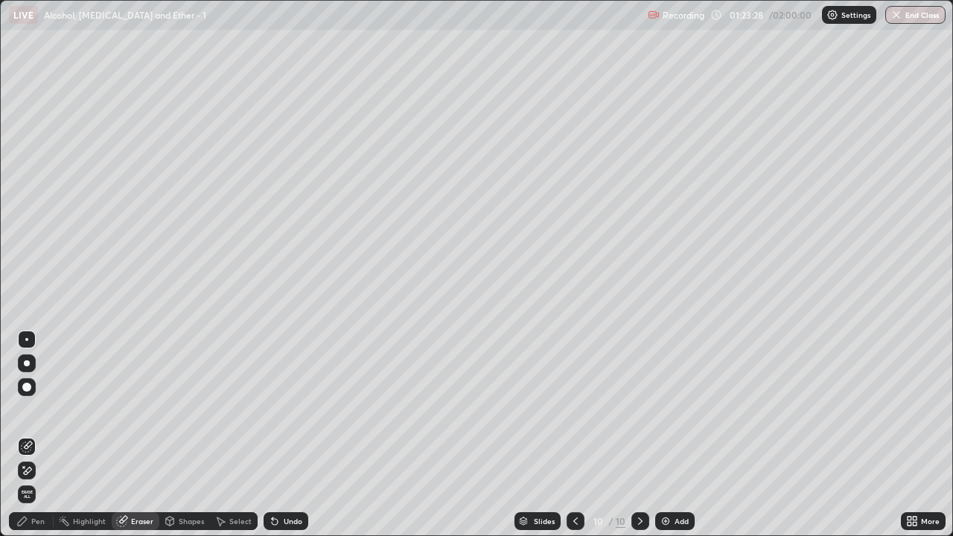
click at [30, 409] on icon at bounding box center [27, 447] width 12 height 12
click at [33, 409] on div "Pen" at bounding box center [31, 521] width 45 height 18
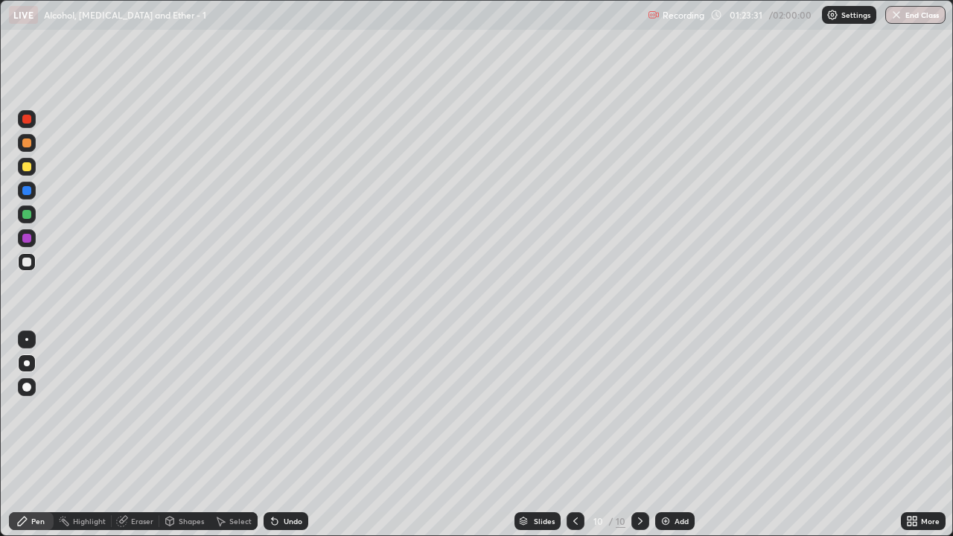
click at [24, 168] on div at bounding box center [26, 166] width 9 height 9
click at [671, 409] on div "Add" at bounding box center [674, 521] width 39 height 18
click at [28, 263] on div at bounding box center [26, 262] width 9 height 9
click at [25, 169] on div at bounding box center [26, 166] width 9 height 9
click at [28, 262] on div at bounding box center [26, 262] width 9 height 9
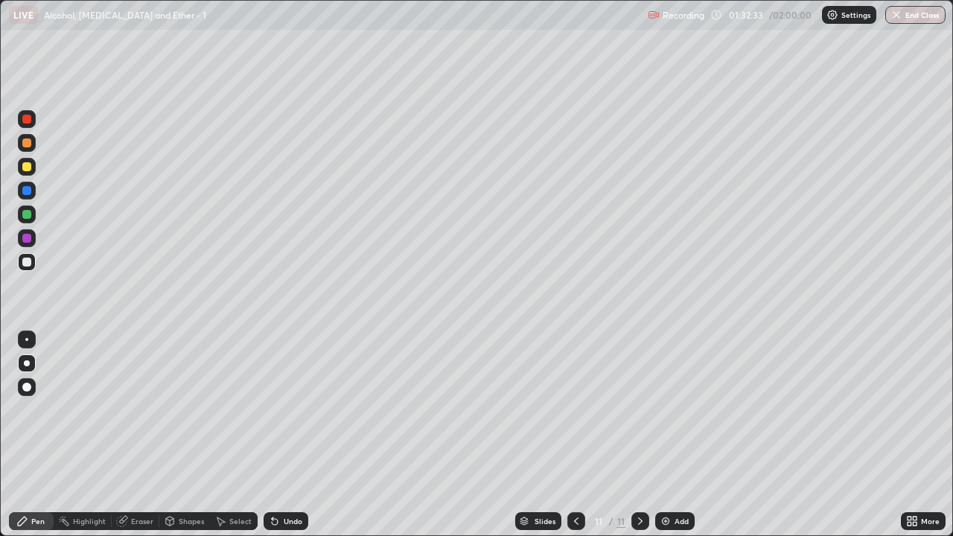
click at [26, 172] on div at bounding box center [27, 167] width 18 height 18
click at [27, 214] on div at bounding box center [26, 214] width 9 height 9
click at [26, 237] on div at bounding box center [26, 238] width 9 height 9
click at [30, 194] on div at bounding box center [26, 190] width 9 height 9
click at [28, 194] on div at bounding box center [26, 190] width 9 height 9
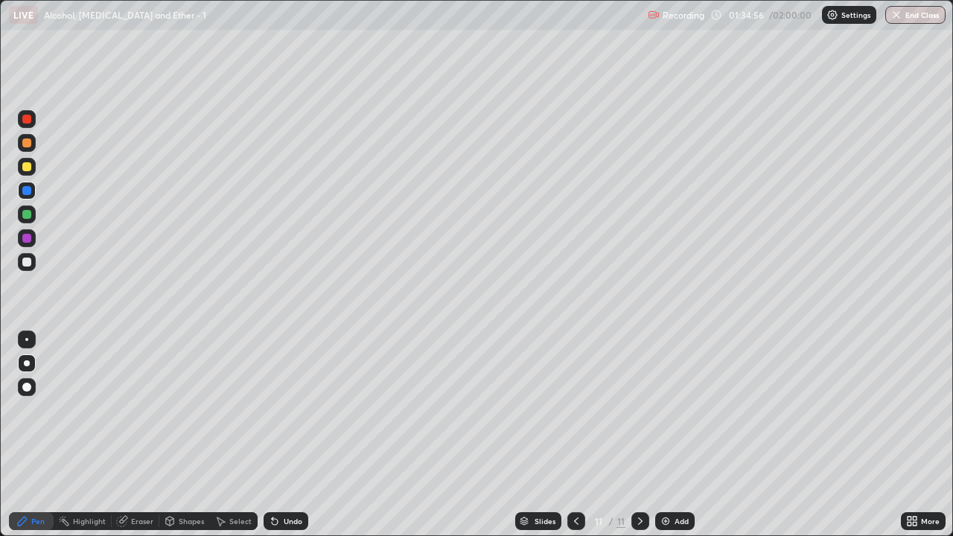
click at [25, 214] on div at bounding box center [26, 214] width 9 height 9
click at [30, 167] on div at bounding box center [26, 166] width 9 height 9
click at [29, 119] on div at bounding box center [26, 119] width 9 height 9
click at [575, 409] on icon at bounding box center [576, 521] width 12 height 12
click at [639, 409] on icon at bounding box center [640, 521] width 12 height 12
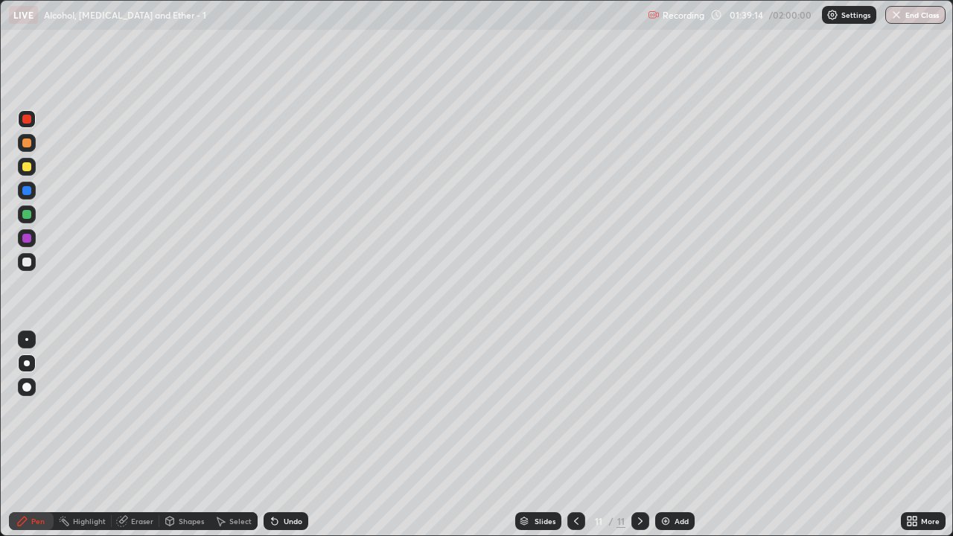
click at [634, 409] on icon at bounding box center [640, 521] width 12 height 12
click at [636, 409] on icon at bounding box center [640, 521] width 12 height 12
click at [663, 409] on img at bounding box center [666, 521] width 12 height 12
click at [27, 264] on div at bounding box center [26, 262] width 9 height 9
click at [27, 266] on div at bounding box center [26, 262] width 9 height 9
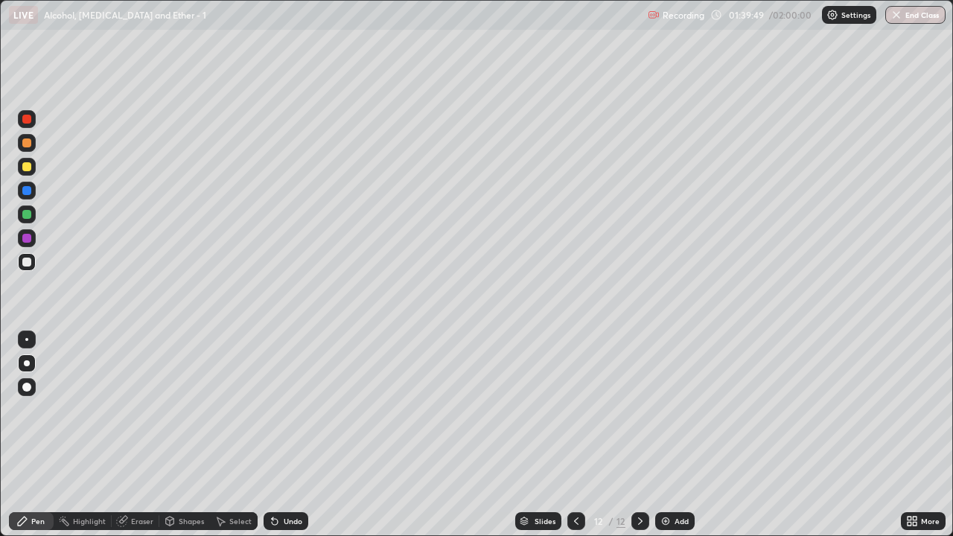
click at [30, 218] on div at bounding box center [27, 214] width 18 height 18
click at [27, 241] on div at bounding box center [26, 238] width 9 height 9
click at [28, 167] on div at bounding box center [26, 166] width 9 height 9
click at [294, 409] on div "Undo" at bounding box center [293, 520] width 19 height 7
click at [28, 214] on div at bounding box center [26, 214] width 9 height 9
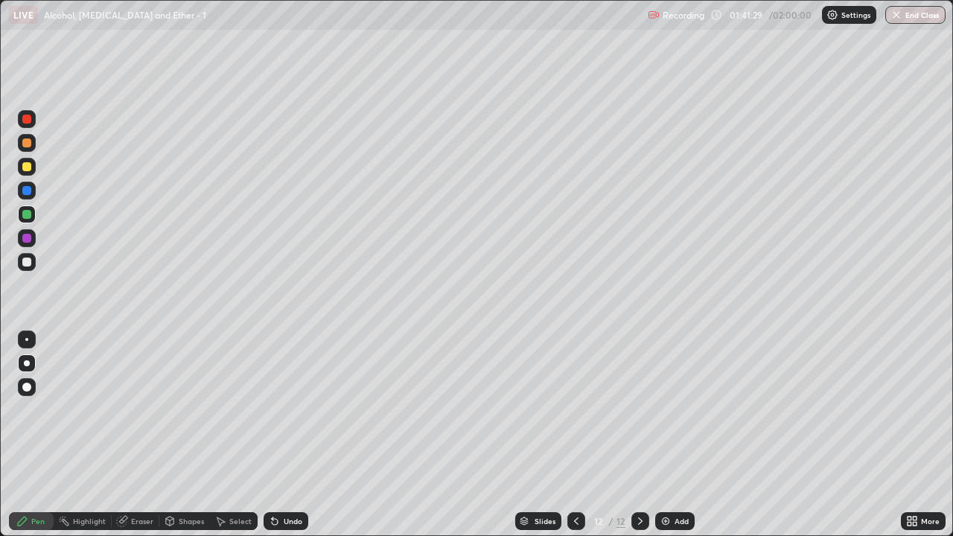
click at [664, 409] on div "Add" at bounding box center [674, 521] width 39 height 18
click at [28, 267] on div at bounding box center [27, 262] width 18 height 18
click at [31, 264] on div at bounding box center [26, 262] width 9 height 9
click at [293, 409] on div "Undo" at bounding box center [286, 521] width 45 height 18
click at [291, 409] on div "Undo" at bounding box center [286, 521] width 45 height 18
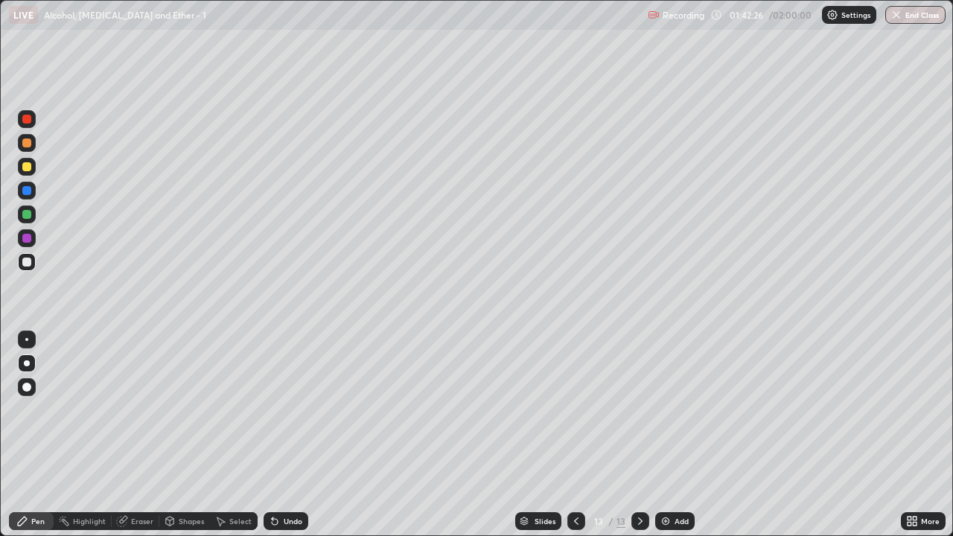
click at [287, 409] on div "Undo" at bounding box center [286, 521] width 45 height 18
click at [289, 409] on div "Undo" at bounding box center [293, 520] width 19 height 7
click at [288, 409] on div "Undo" at bounding box center [293, 520] width 19 height 7
click at [30, 173] on div at bounding box center [27, 167] width 18 height 18
click at [280, 409] on div "Undo" at bounding box center [286, 521] width 45 height 18
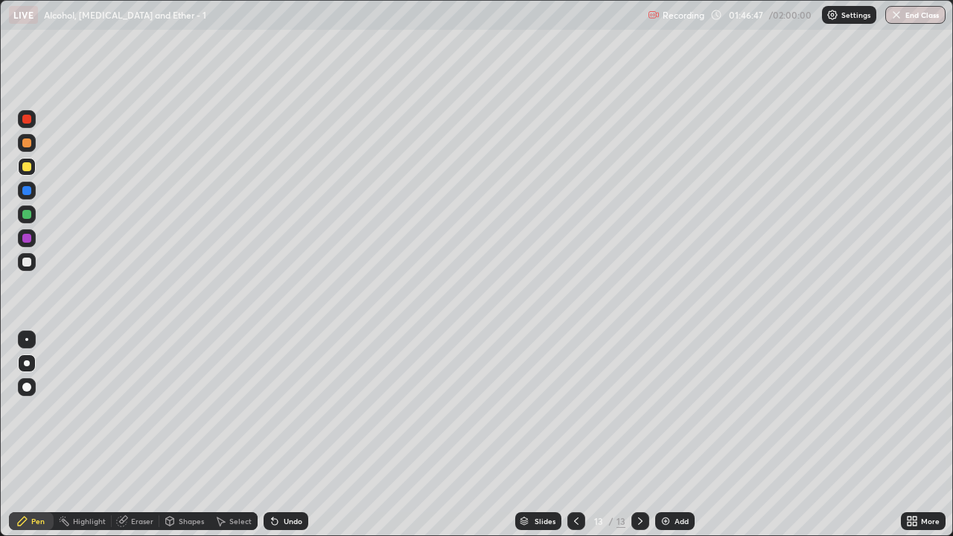
click at [280, 409] on div "Undo" at bounding box center [286, 521] width 45 height 18
click at [272, 409] on icon at bounding box center [275, 522] width 6 height 6
click at [280, 409] on div "Undo" at bounding box center [286, 521] width 45 height 18
click at [284, 409] on div "Undo" at bounding box center [293, 520] width 19 height 7
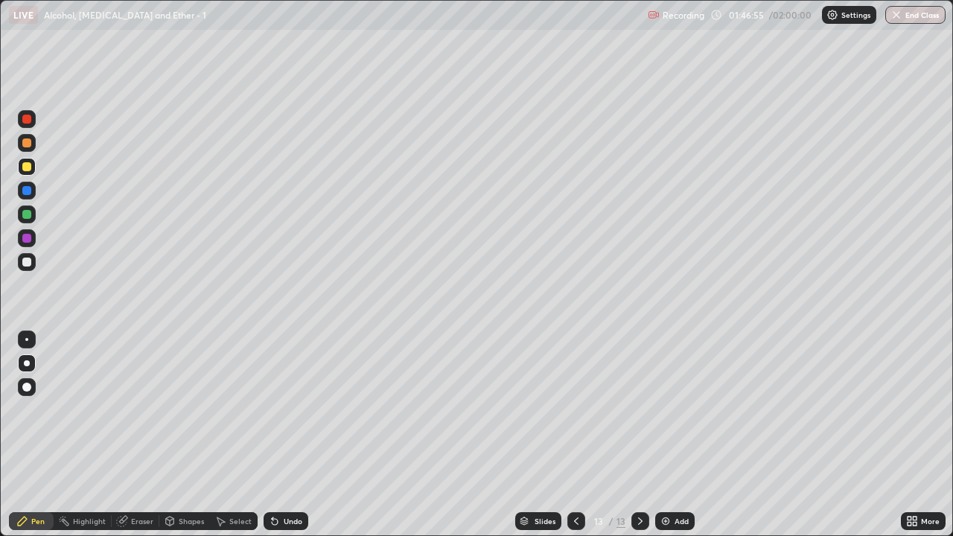
click at [285, 409] on div "Undo" at bounding box center [293, 520] width 19 height 7
click at [28, 217] on div at bounding box center [26, 214] width 9 height 9
click at [28, 216] on div at bounding box center [26, 214] width 9 height 9
click at [284, 409] on div "Undo" at bounding box center [293, 520] width 19 height 7
click at [278, 409] on div "Undo" at bounding box center [286, 521] width 45 height 18
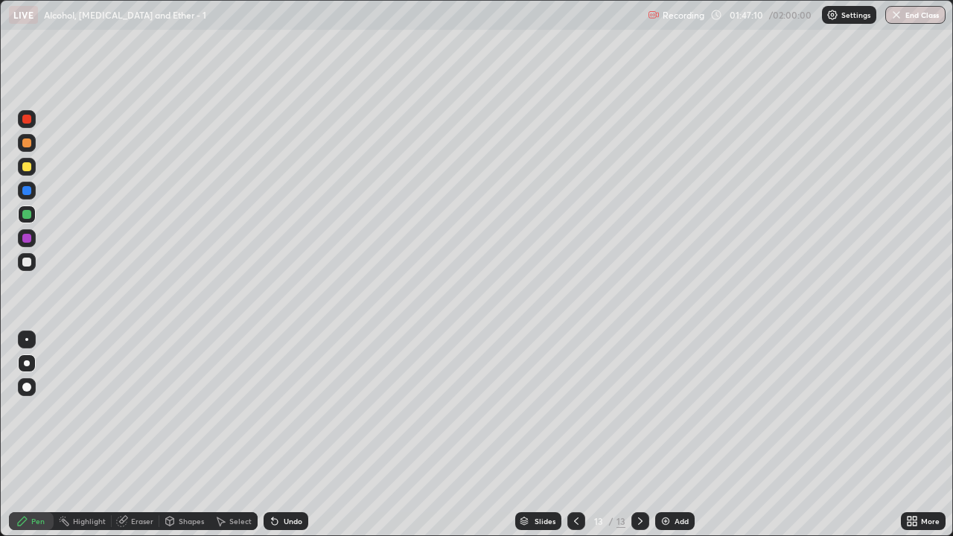
click at [280, 409] on div "Undo" at bounding box center [286, 521] width 45 height 18
click at [277, 409] on icon at bounding box center [275, 521] width 12 height 12
click at [278, 409] on div "Undo" at bounding box center [286, 521] width 45 height 18
click at [277, 409] on icon at bounding box center [275, 521] width 12 height 12
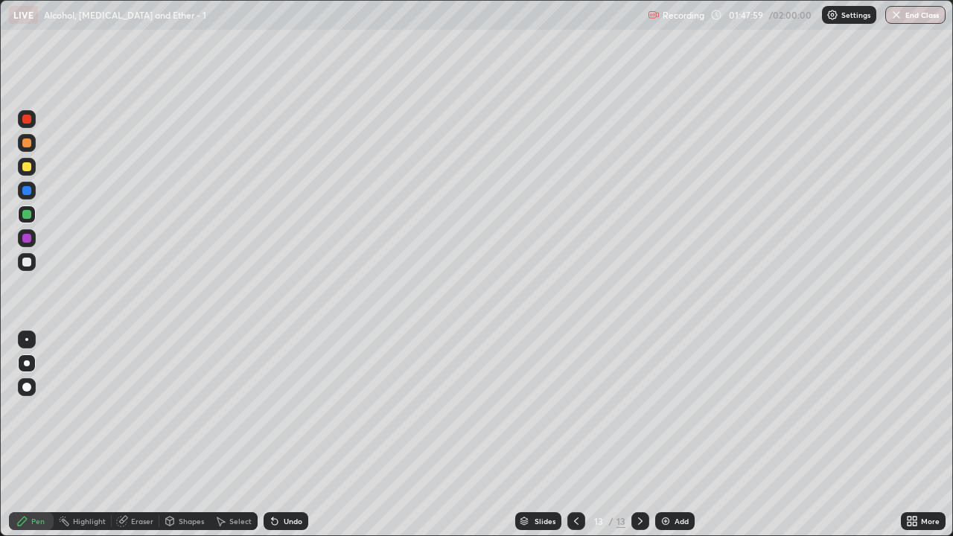
click at [26, 168] on div at bounding box center [26, 166] width 9 height 9
click at [29, 146] on div at bounding box center [26, 142] width 9 height 9
click at [31, 144] on div at bounding box center [26, 142] width 9 height 9
click at [296, 409] on div "Undo" at bounding box center [293, 520] width 19 height 7
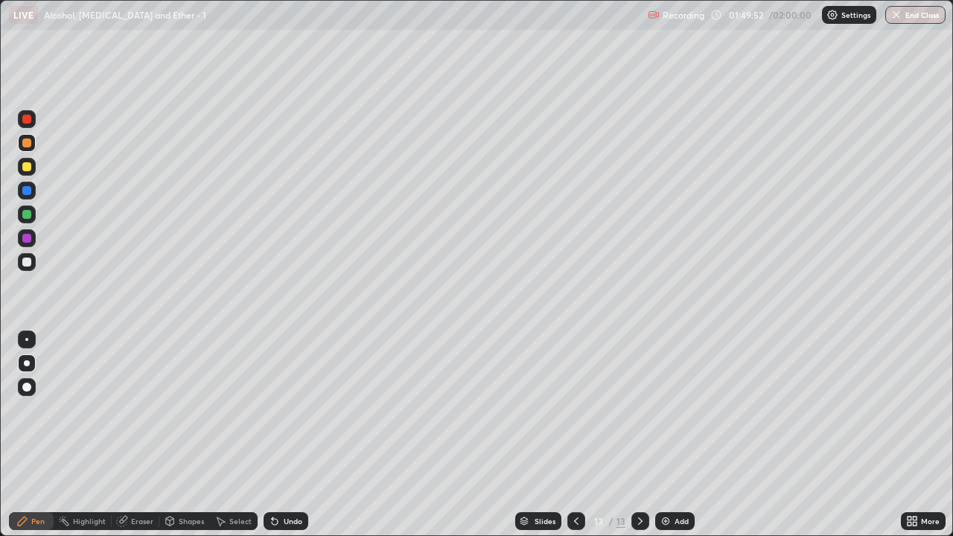
click at [583, 409] on div at bounding box center [576, 521] width 18 height 18
click at [640, 409] on icon at bounding box center [640, 521] width 12 height 12
click at [30, 214] on div at bounding box center [26, 214] width 9 height 9
click at [27, 167] on div at bounding box center [26, 166] width 9 height 9
click at [281, 409] on div "Undo" at bounding box center [286, 521] width 45 height 18
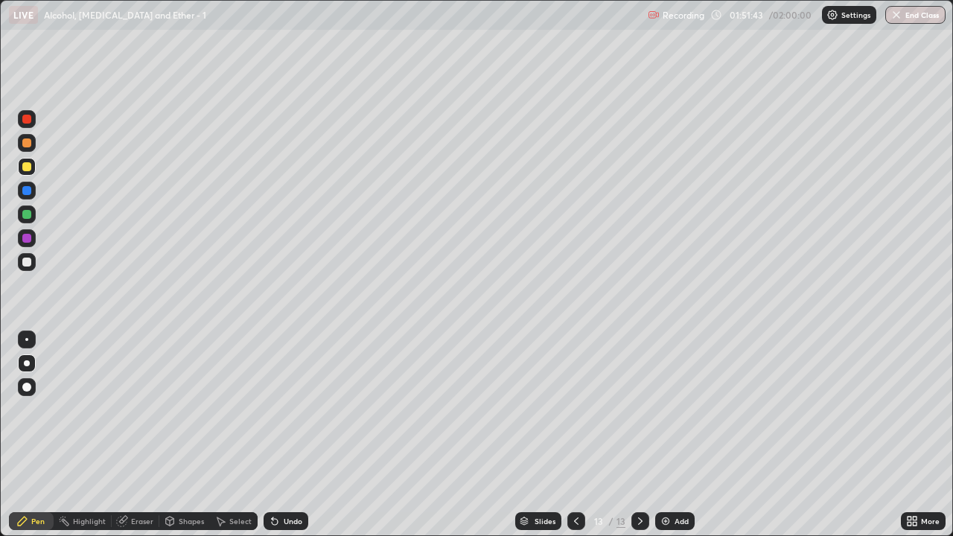
click at [283, 409] on div "Undo" at bounding box center [286, 521] width 45 height 18
click at [278, 409] on div "Undo" at bounding box center [286, 521] width 45 height 18
click at [31, 261] on div at bounding box center [26, 262] width 9 height 9
click at [28, 136] on div at bounding box center [27, 143] width 18 height 18
click at [27, 120] on div at bounding box center [26, 119] width 9 height 9
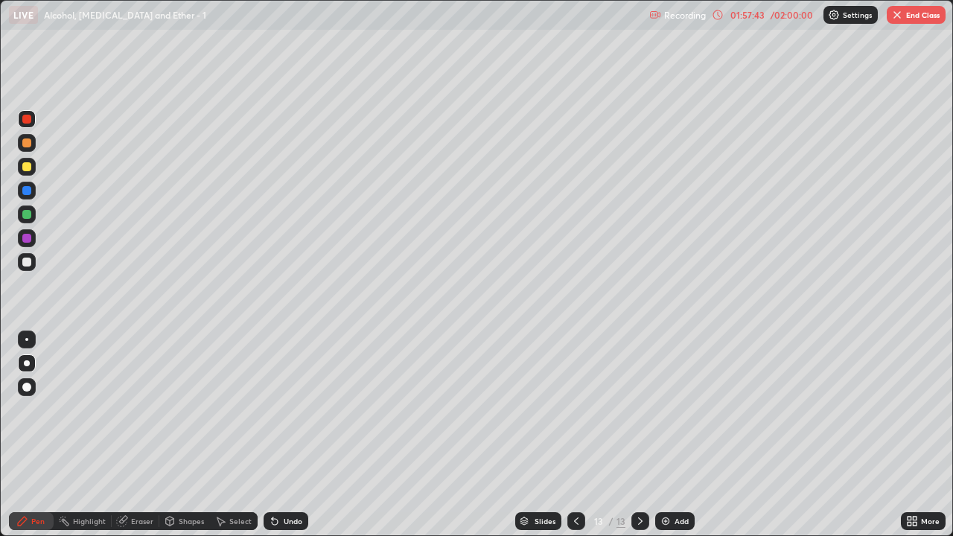
click at [668, 409] on img at bounding box center [666, 521] width 12 height 12
click at [32, 260] on div at bounding box center [27, 262] width 18 height 18
click at [26, 216] on div at bounding box center [26, 214] width 9 height 9
click at [27, 215] on div at bounding box center [26, 214] width 9 height 9
click at [28, 261] on div at bounding box center [26, 262] width 9 height 9
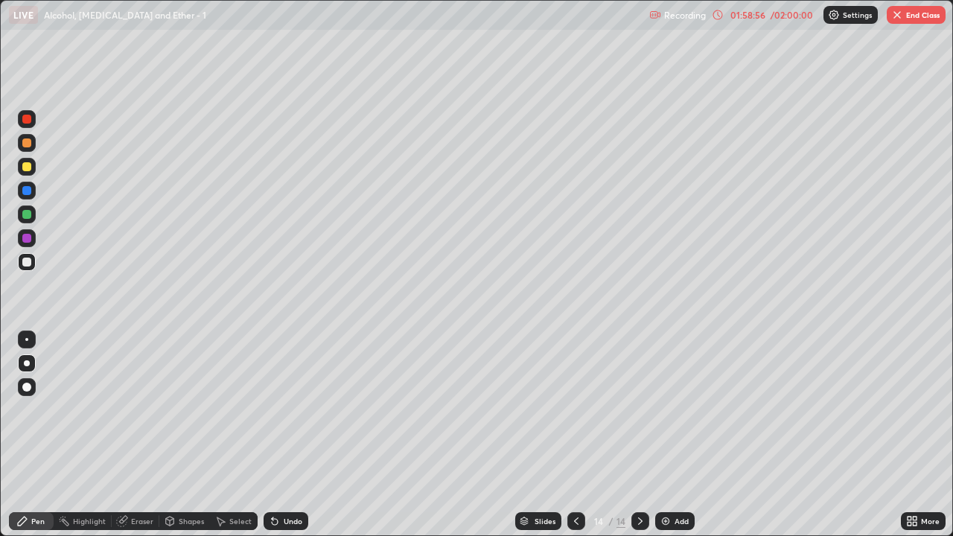
click at [25, 189] on div at bounding box center [26, 190] width 9 height 9
click at [27, 263] on div at bounding box center [26, 262] width 9 height 9
click at [24, 213] on div at bounding box center [26, 214] width 9 height 9
click at [25, 268] on div at bounding box center [27, 262] width 18 height 18
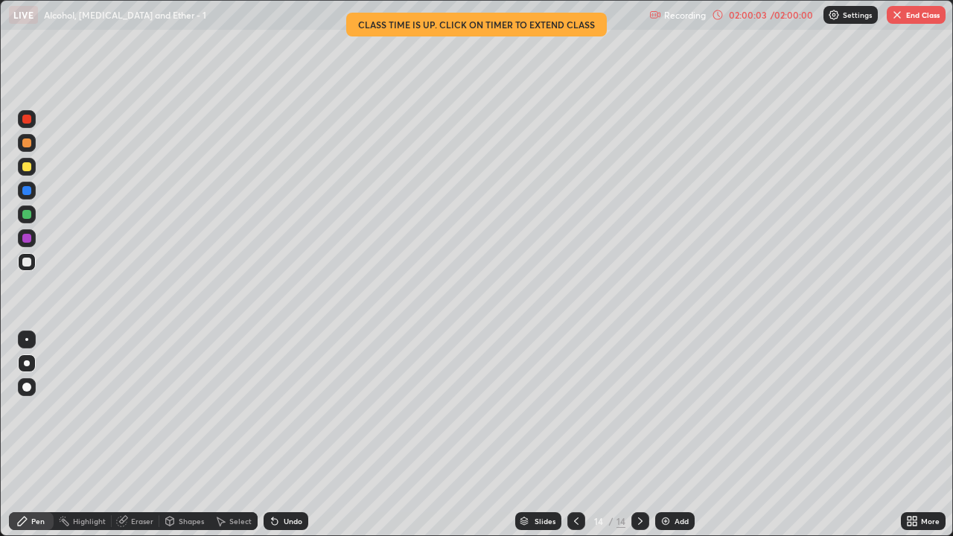
click at [741, 17] on div "02:00:03" at bounding box center [748, 14] width 42 height 9
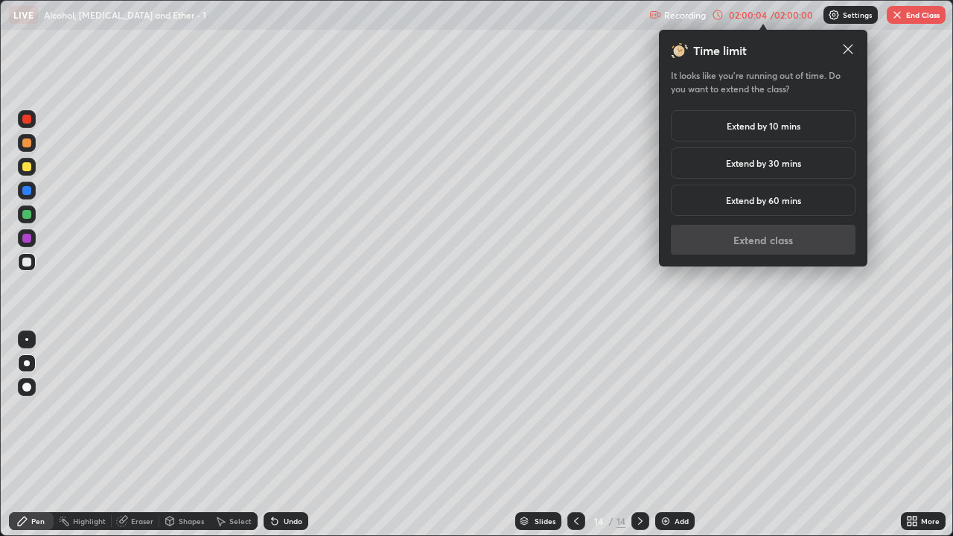
click at [768, 133] on div "Extend by 10 mins" at bounding box center [763, 125] width 185 height 31
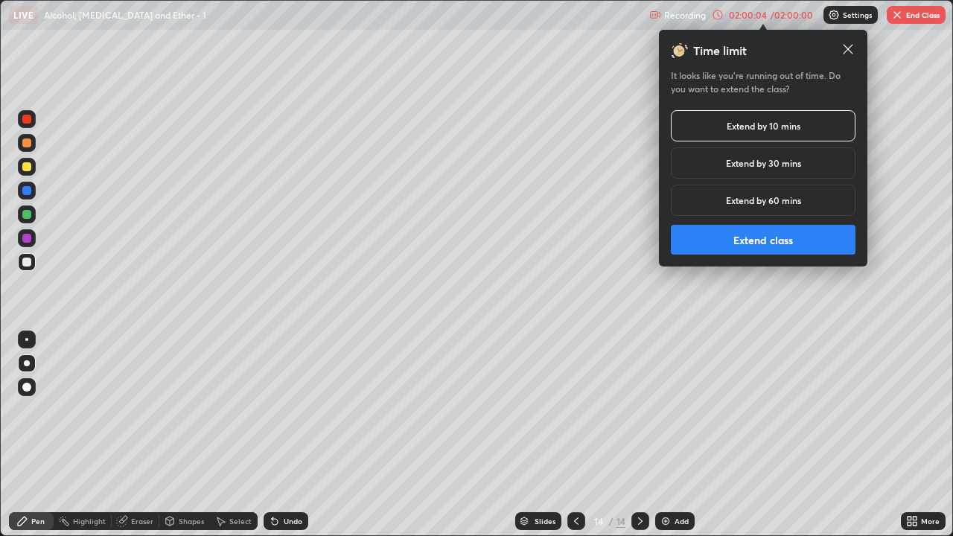
click at [796, 238] on button "Extend class" at bounding box center [763, 240] width 185 height 30
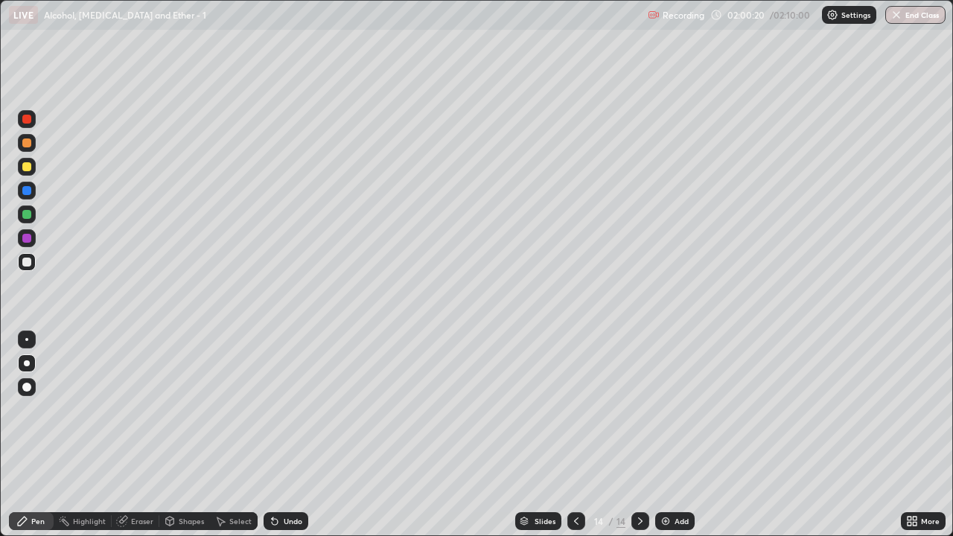
click at [25, 216] on div at bounding box center [26, 214] width 9 height 9
click at [28, 165] on div at bounding box center [26, 166] width 9 height 9
